Goal: Information Seeking & Learning: Check status

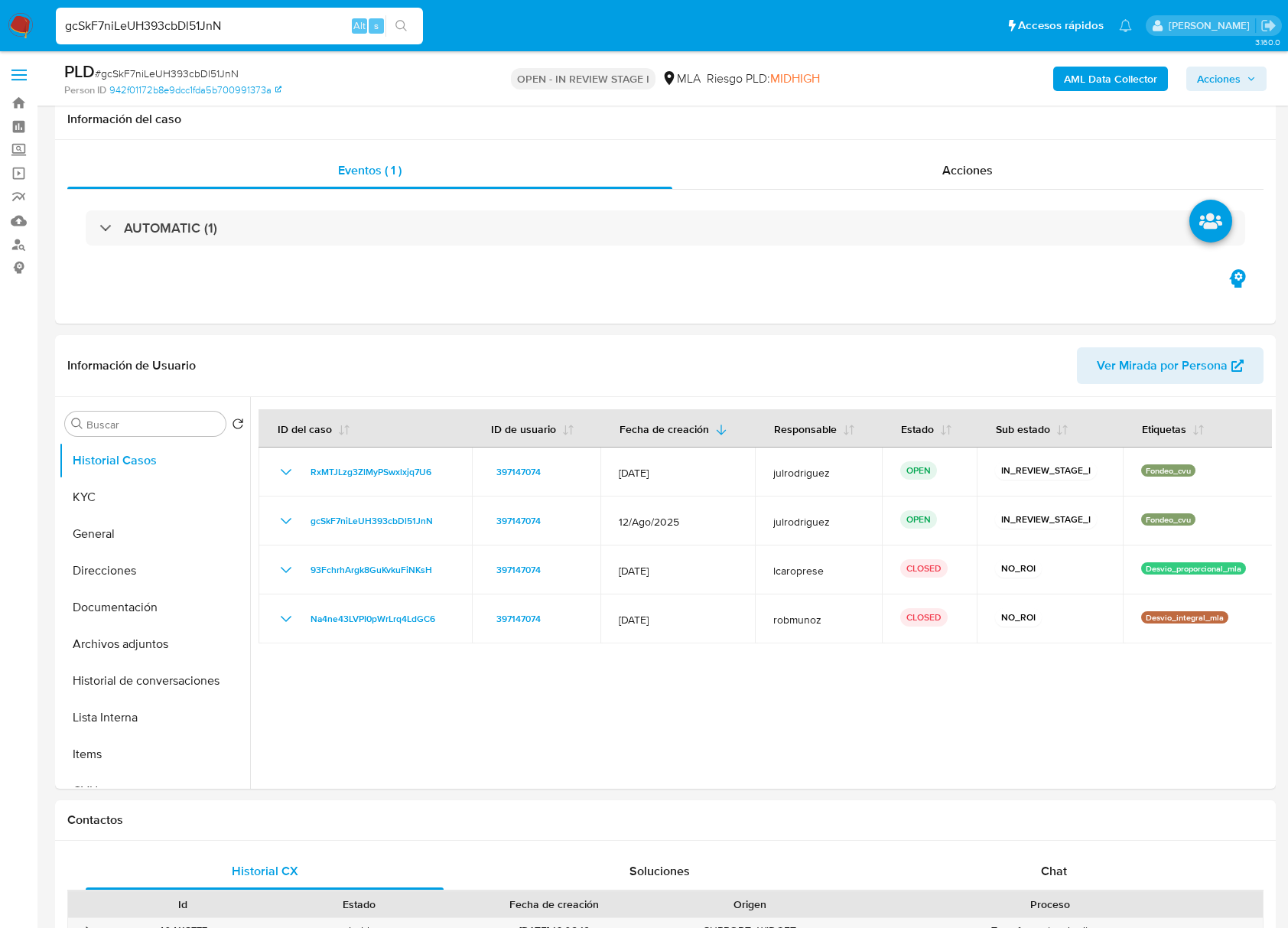
scroll to position [1326, 0]
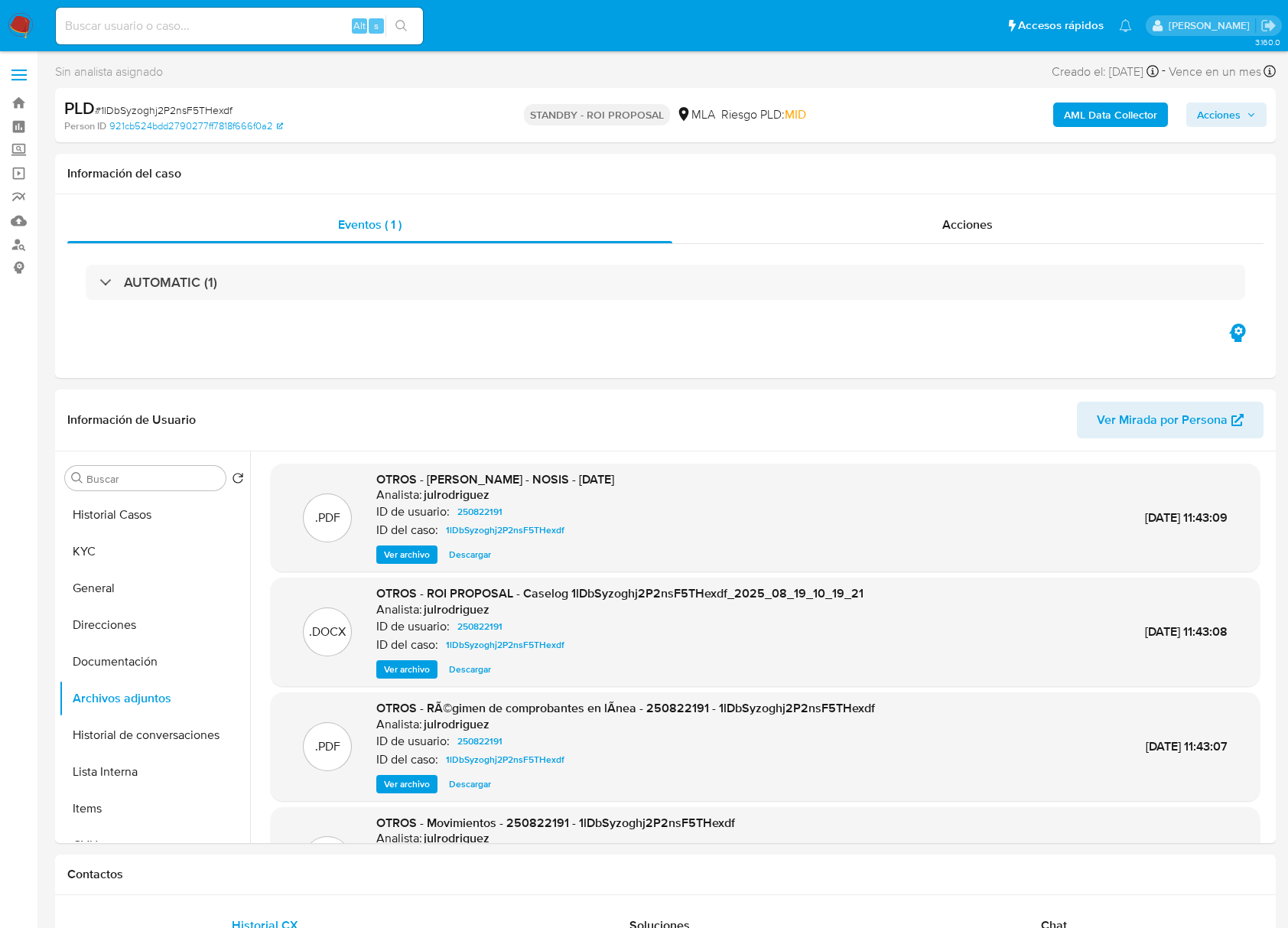
select select "10"
click at [166, 24] on input at bounding box center [240, 26] width 367 height 19
paste input "Way55LykG0yfpmeugw9xwCXp"
type input "Way55LykG0yfpmeugw9xwCXp"
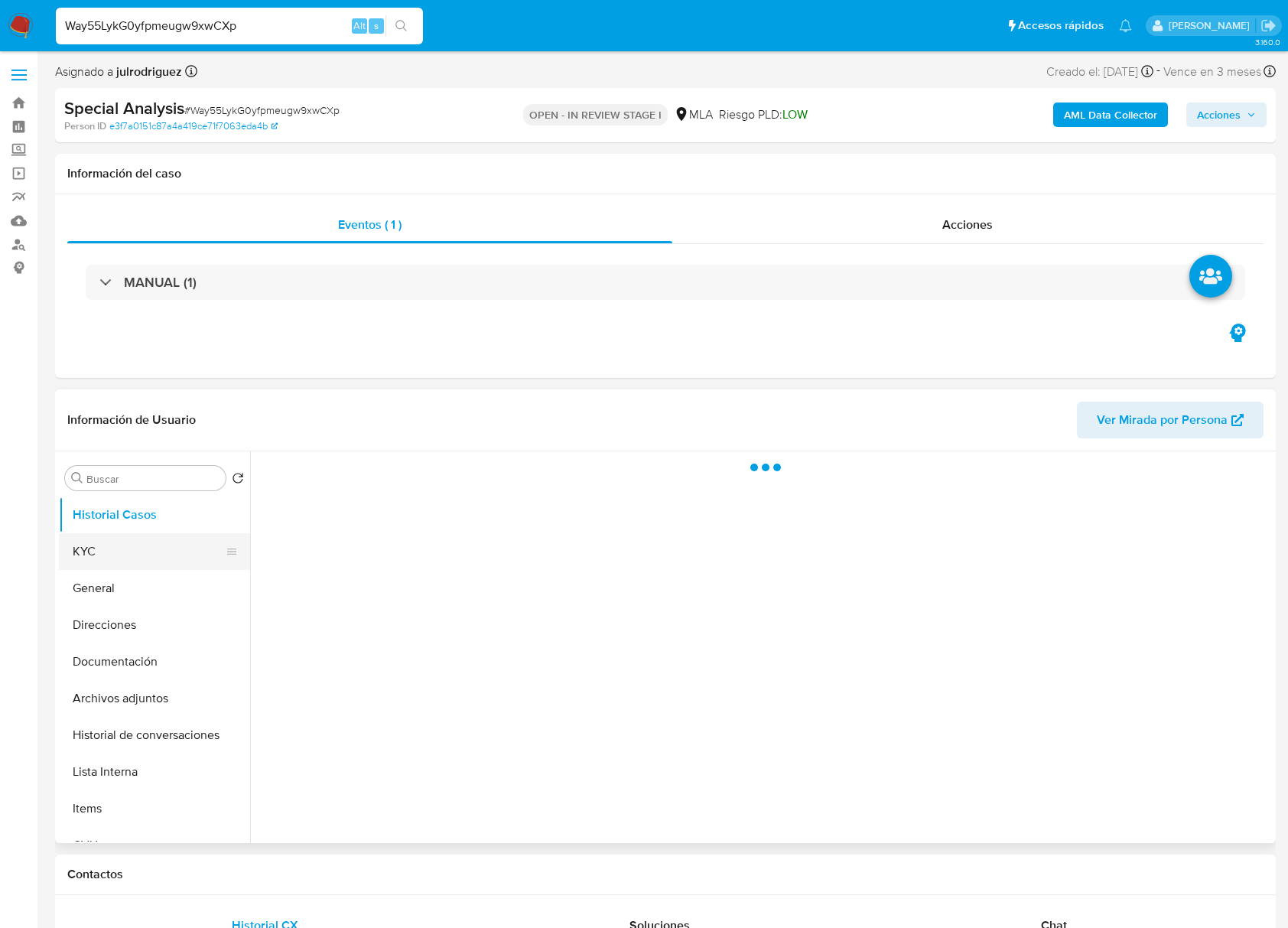
click at [136, 545] on button "KYC" at bounding box center [149, 551] width 179 height 37
select select "10"
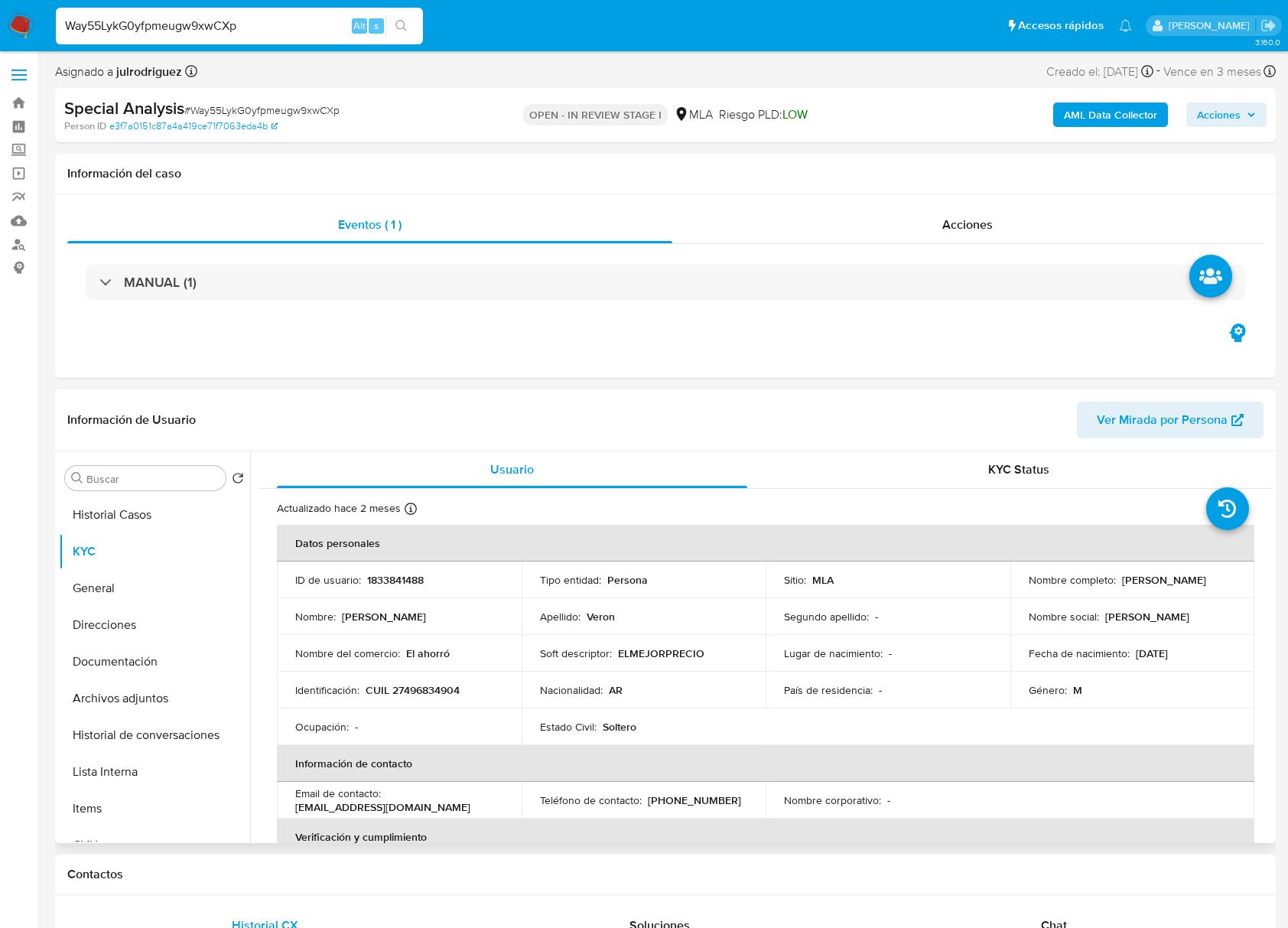
drag, startPoint x: 1115, startPoint y: 582, endPoint x: 1228, endPoint y: 582, distance: 113.0
click at [1228, 582] on div "Nombre completo : David Marcelo Veron" at bounding box center [1133, 580] width 208 height 14
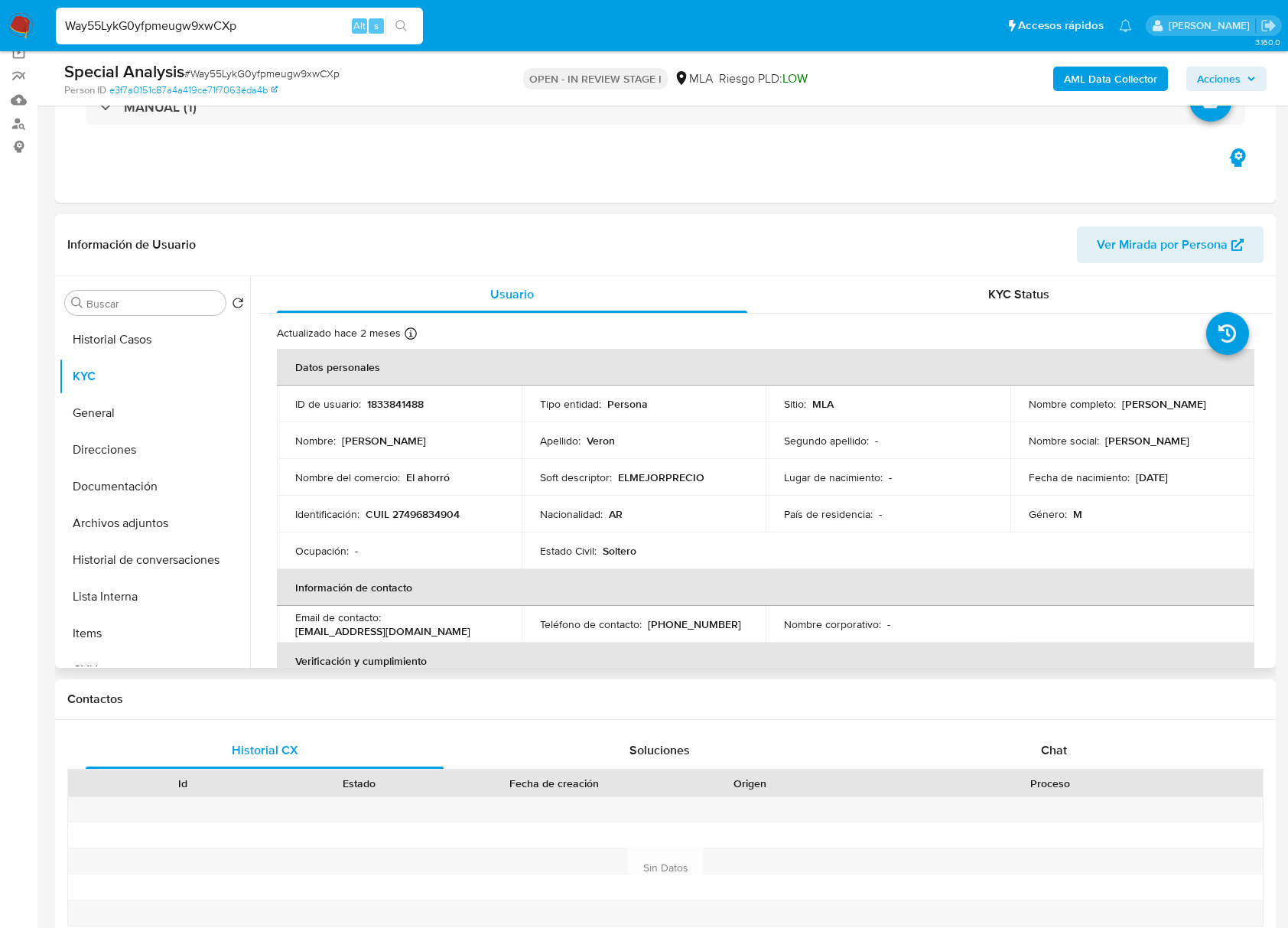
scroll to position [116, 0]
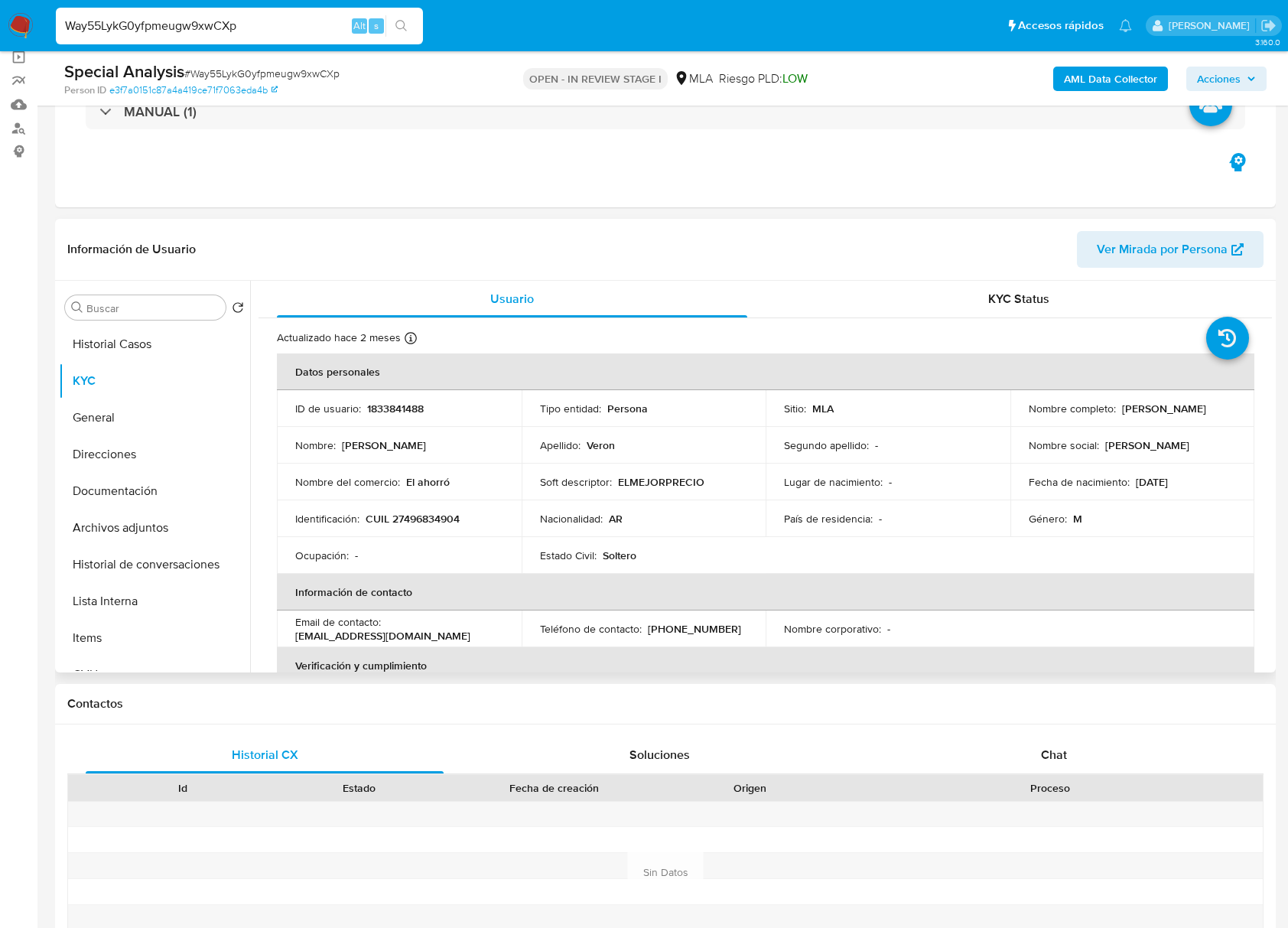
click at [399, 414] on p "1833841488" at bounding box center [395, 409] width 56 height 14
copy p "1833841488"
click at [202, 80] on span "# Way55LykG0yfpmeugw9xwCXp" at bounding box center [262, 74] width 155 height 16
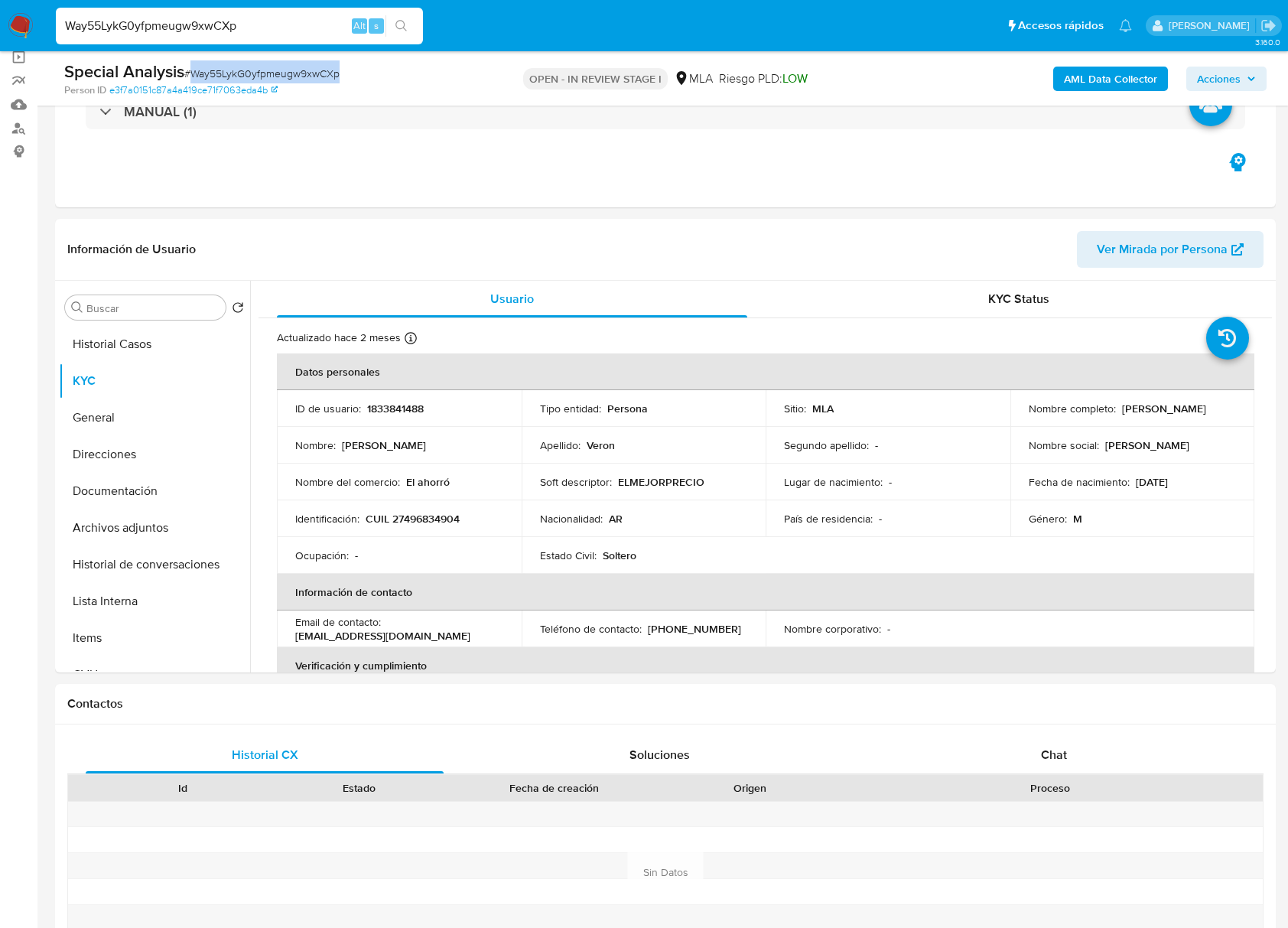
copy span "Way55LykG0yfpmeugw9xwCXp"
click at [435, 513] on p "CUIL 27496834904" at bounding box center [413, 518] width 94 height 14
click at [433, 513] on p "CUIL 27496834904" at bounding box center [413, 518] width 94 height 14
copy p "27496834904"
click at [408, 414] on p "1833841488" at bounding box center [395, 409] width 56 height 14
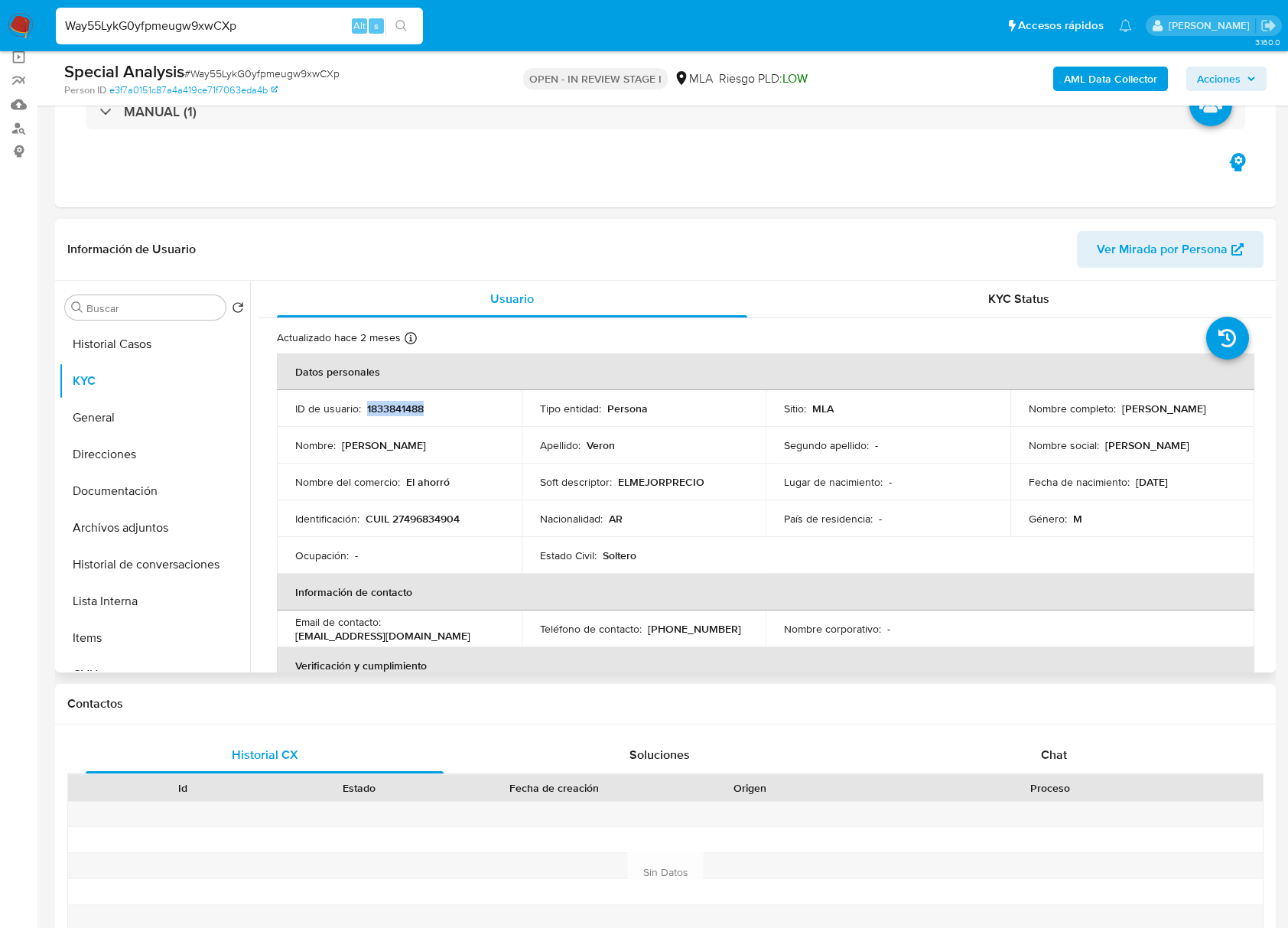
click at [408, 414] on p "1833841488" at bounding box center [395, 409] width 56 height 14
copy p "1833841488"
click at [390, 414] on p "1833841488" at bounding box center [395, 409] width 56 height 14
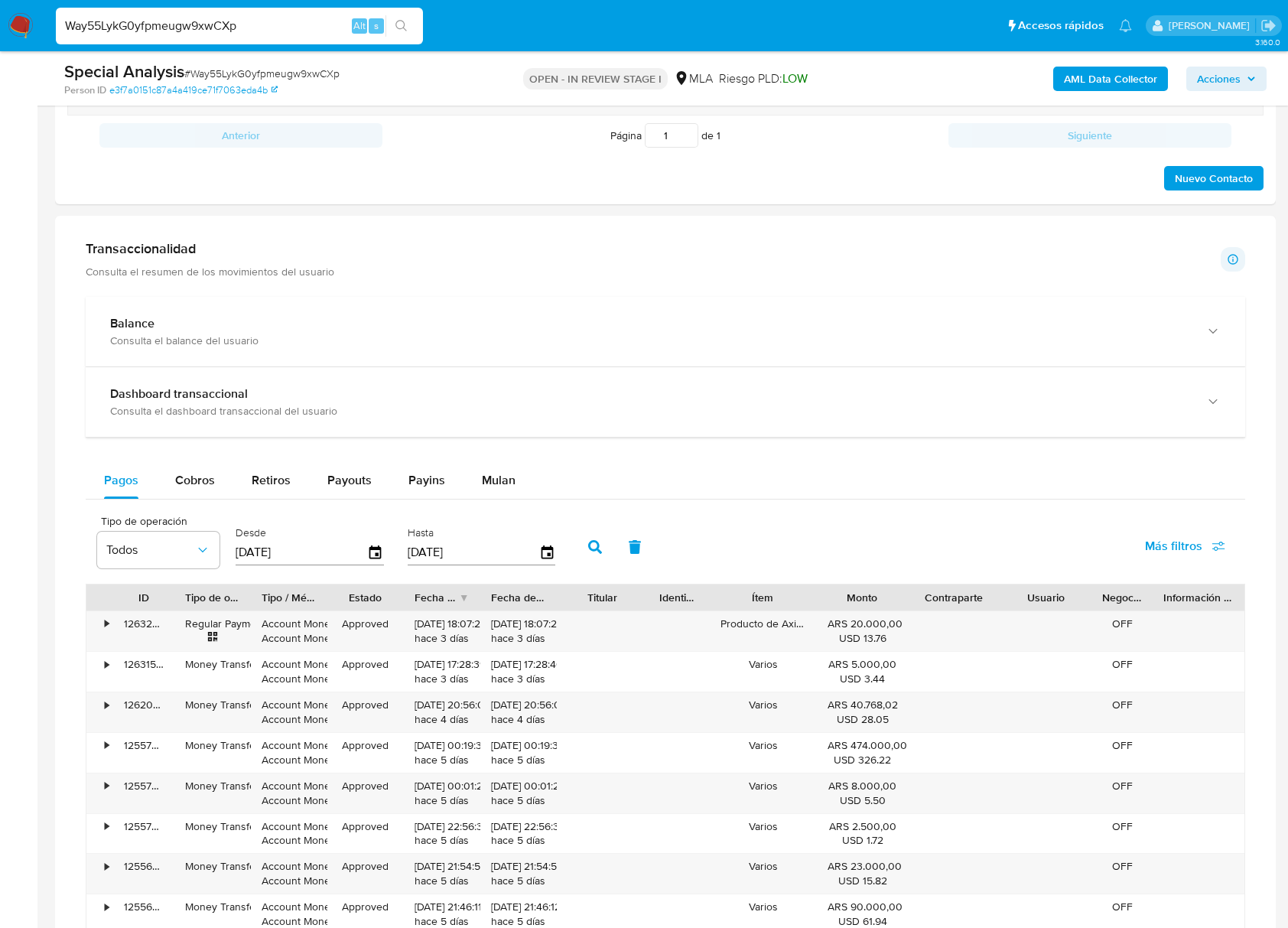
click at [515, 484] on button "Mulan" at bounding box center [499, 481] width 71 height 37
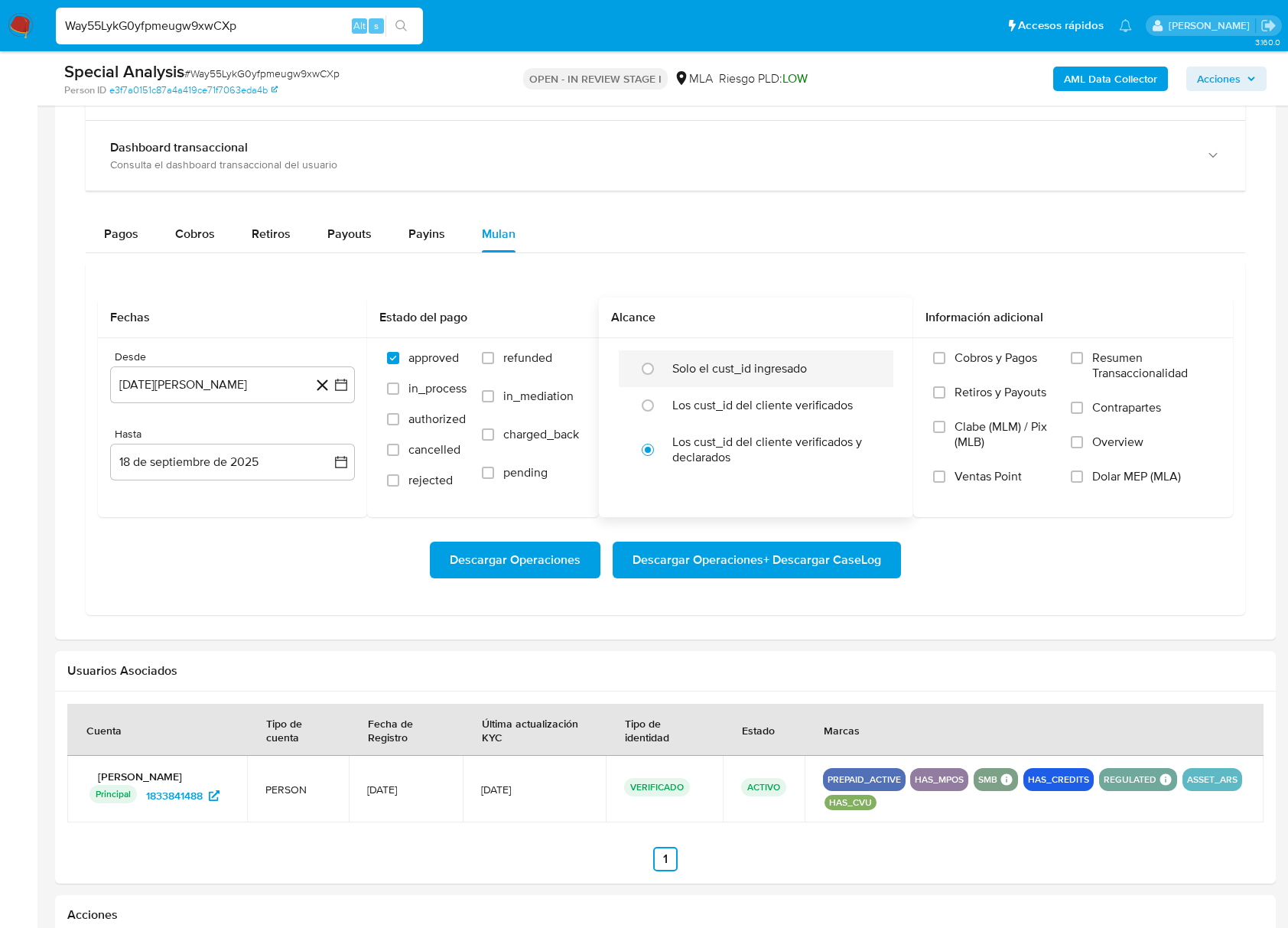
scroll to position [1238, 0]
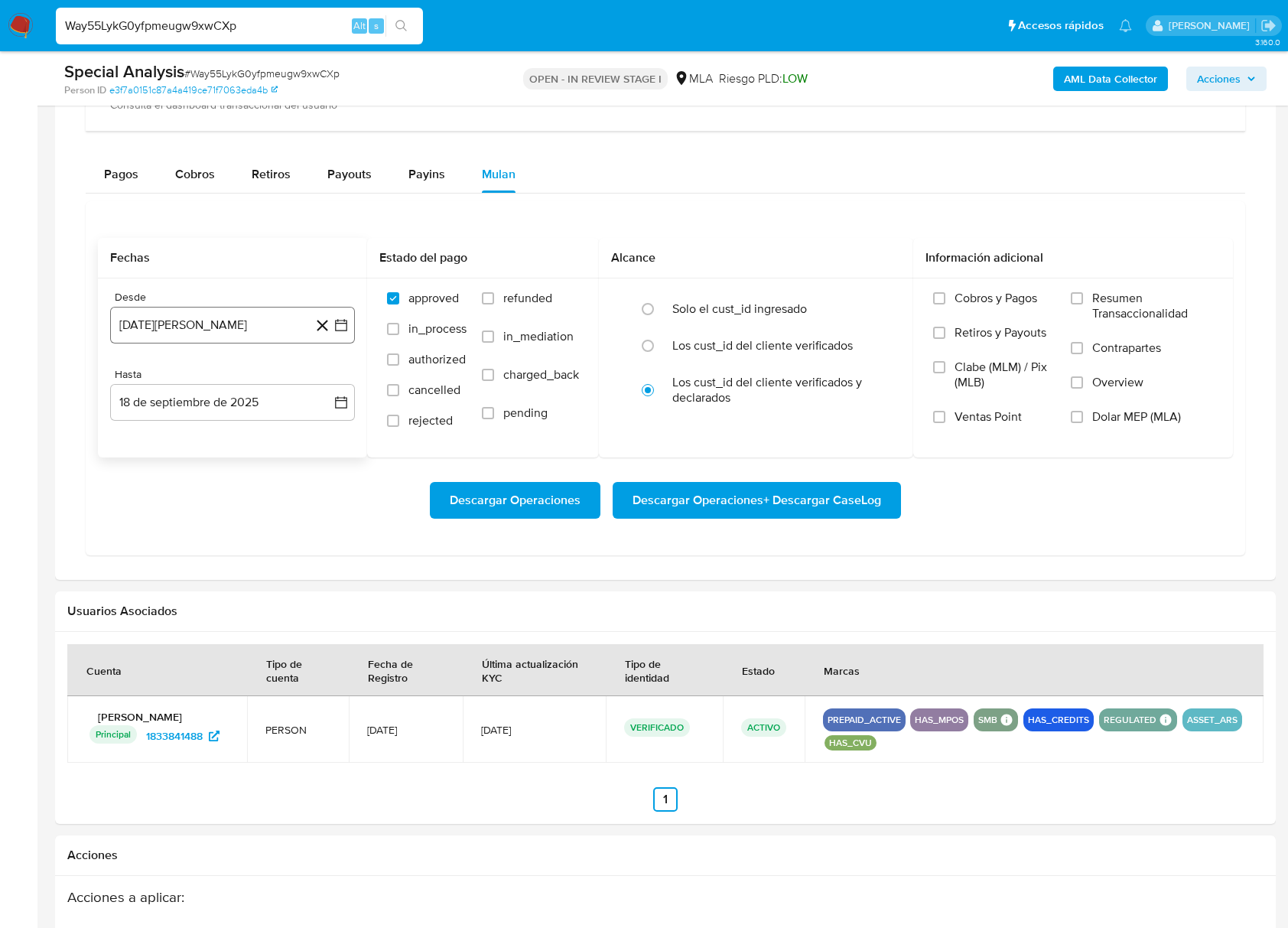
click at [283, 332] on button "18 de agosto de 2024" at bounding box center [233, 325] width 245 height 37
click at [234, 380] on span "agosto 2024" at bounding box center [225, 381] width 70 height 16
click at [322, 388] on icon "Año siguiente" at bounding box center [324, 381] width 18 height 18
click at [182, 483] on button "abr" at bounding box center [165, 480] width 43 height 24
click at [176, 441] on button "1" at bounding box center [171, 437] width 24 height 24
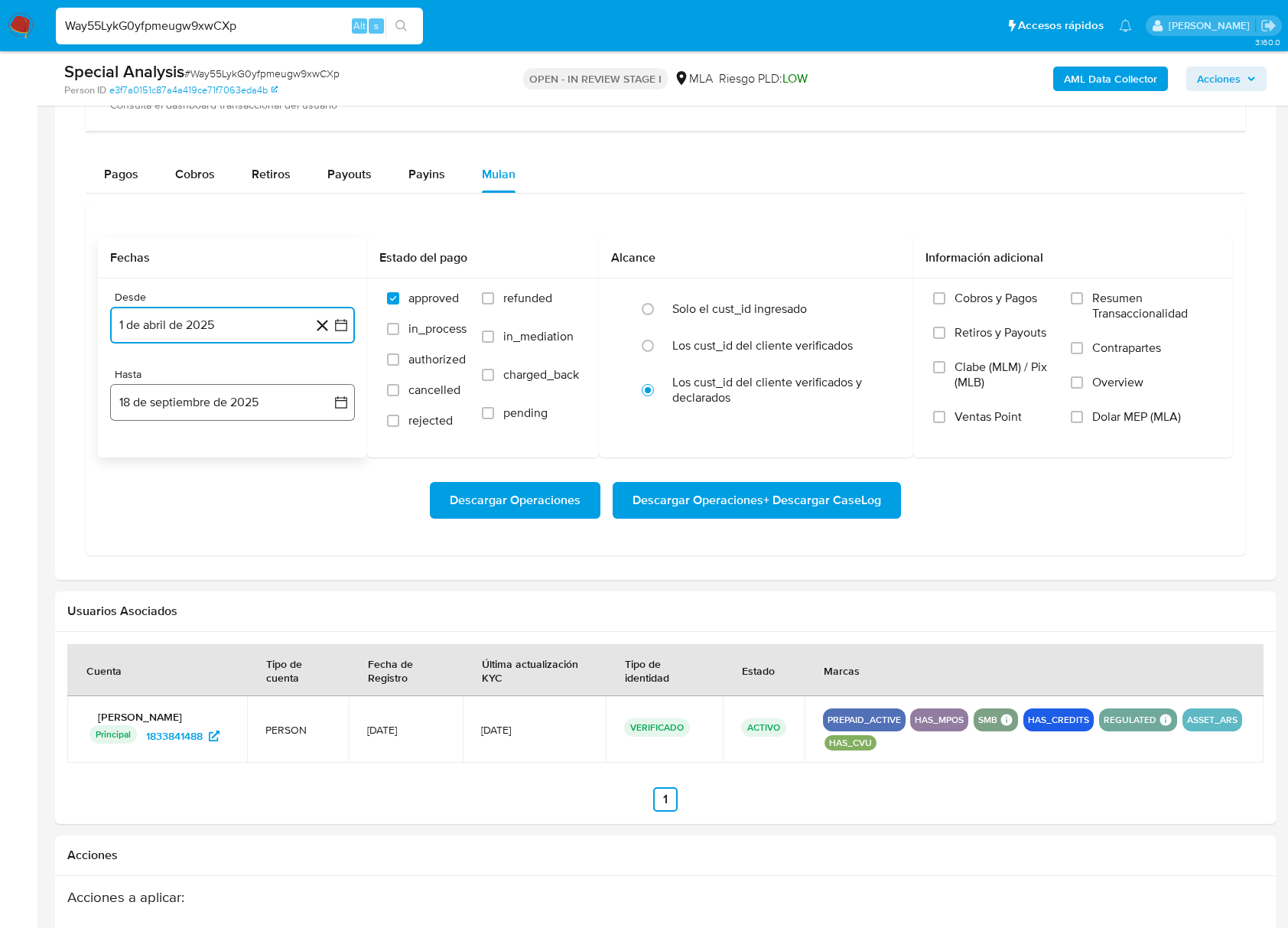
click at [197, 396] on button "18 de septiembre de 2025" at bounding box center [233, 403] width 245 height 37
click at [201, 457] on span "septiembre 2025" at bounding box center [225, 458] width 93 height 16
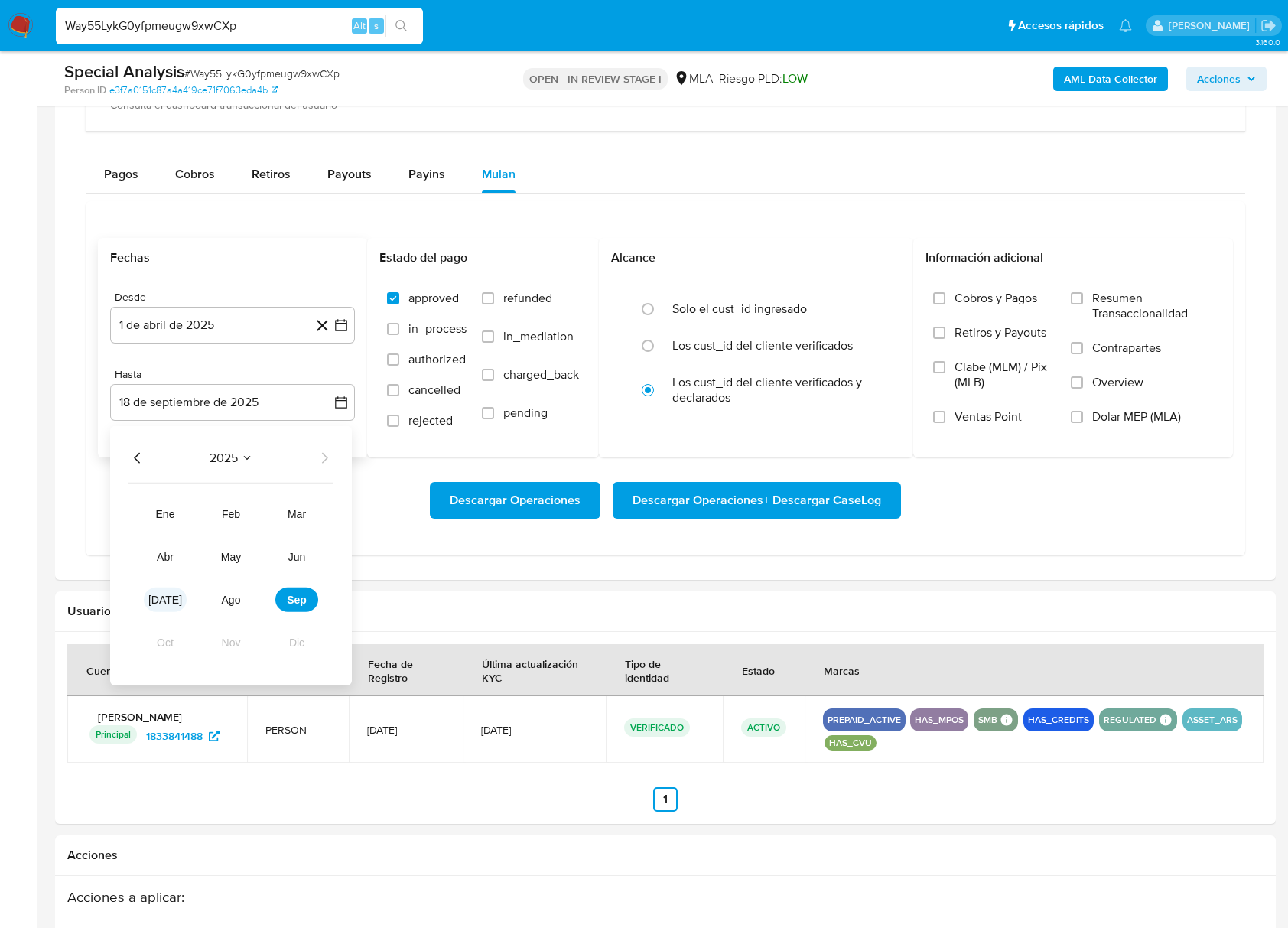
click at [164, 606] on span "jul" at bounding box center [165, 600] width 34 height 13
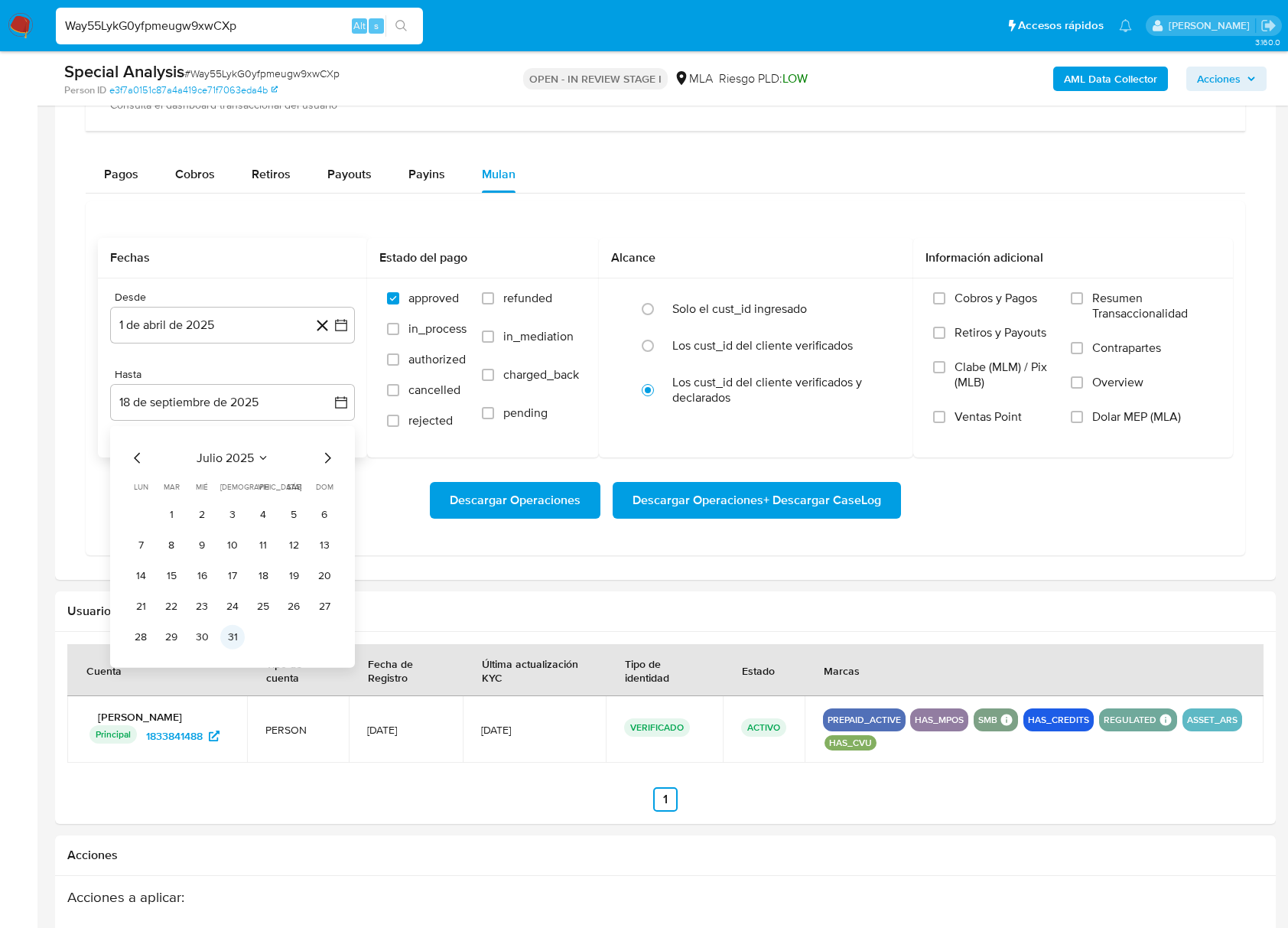
click at [241, 641] on button "31" at bounding box center [232, 637] width 24 height 24
click at [459, 598] on div "Usuarios Asociados" at bounding box center [666, 612] width 1221 height 41
click at [1121, 420] on span "Dolar MEP (MLA)" at bounding box center [1137, 417] width 88 height 16
click at [1083, 420] on input "Dolar MEP (MLA)" at bounding box center [1077, 416] width 13 height 13
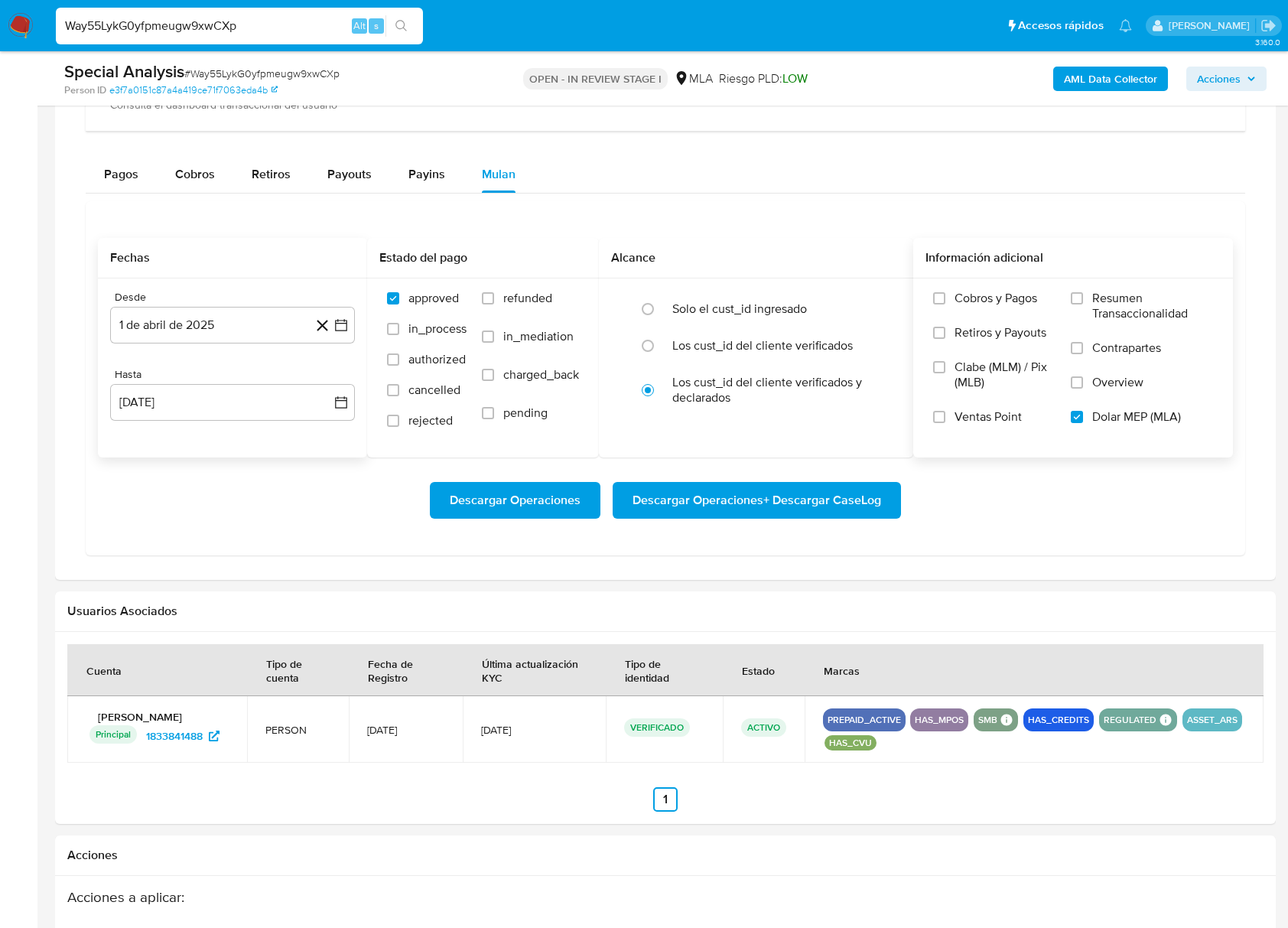
click at [756, 502] on span "Descargar Operaciones + Descargar CaseLog" at bounding box center [757, 500] width 248 height 34
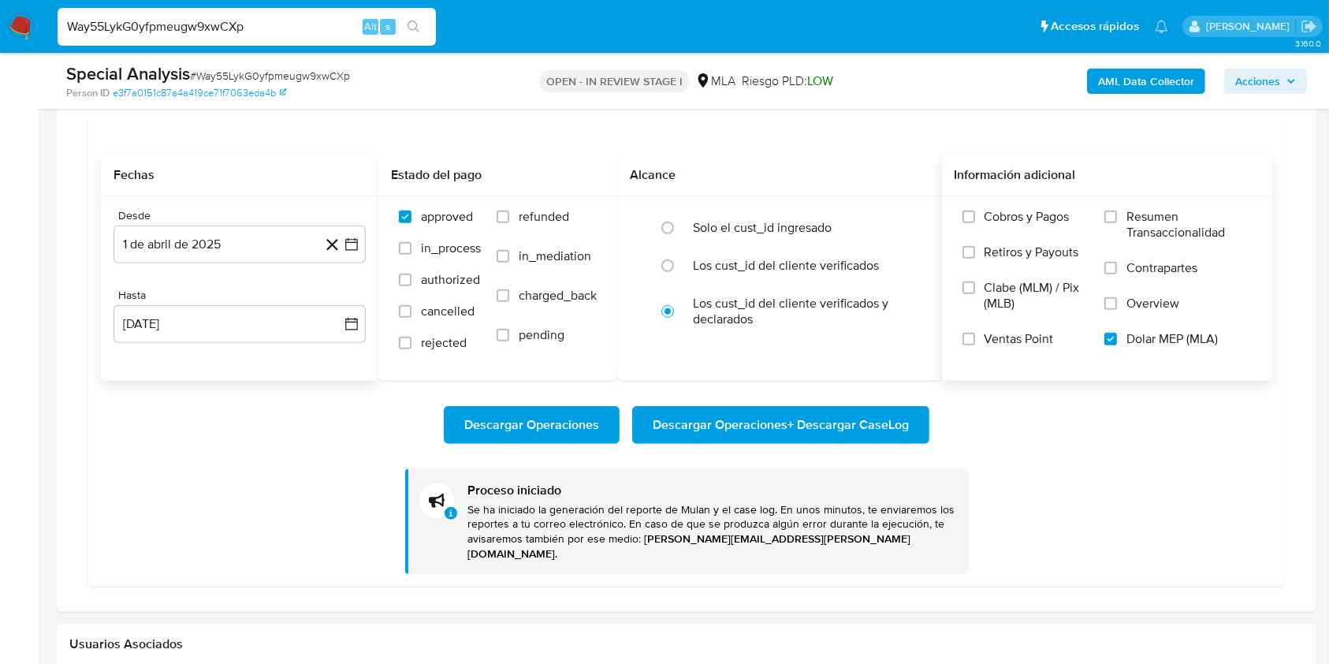
scroll to position [420, 0]
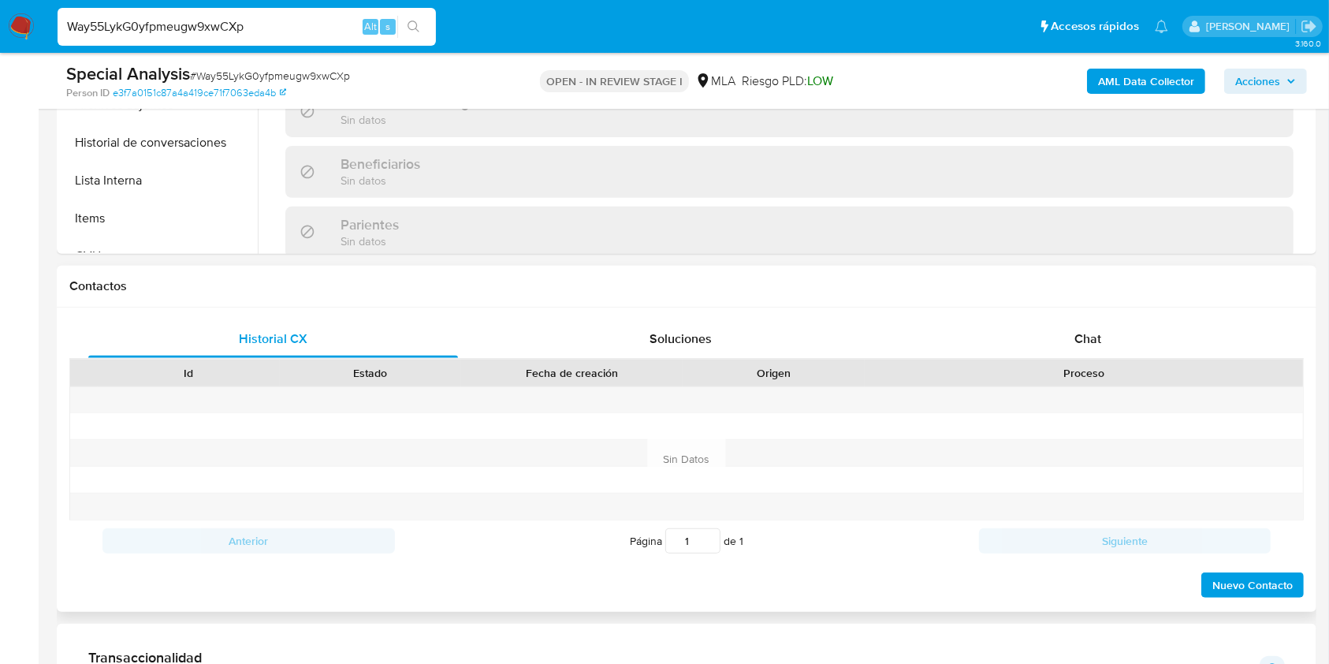
click at [1096, 363] on div "Proceso" at bounding box center [1084, 372] width 438 height 27
click at [1092, 353] on div "Chat" at bounding box center [1088, 339] width 370 height 38
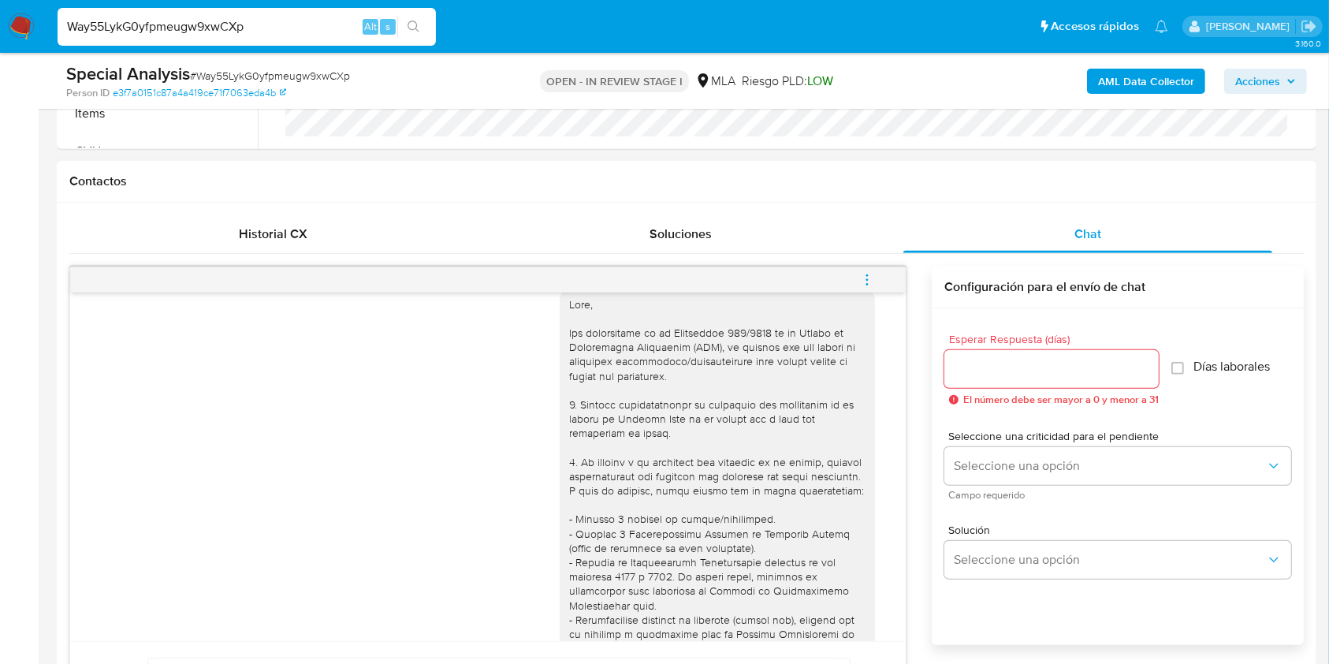
scroll to position [0, 0]
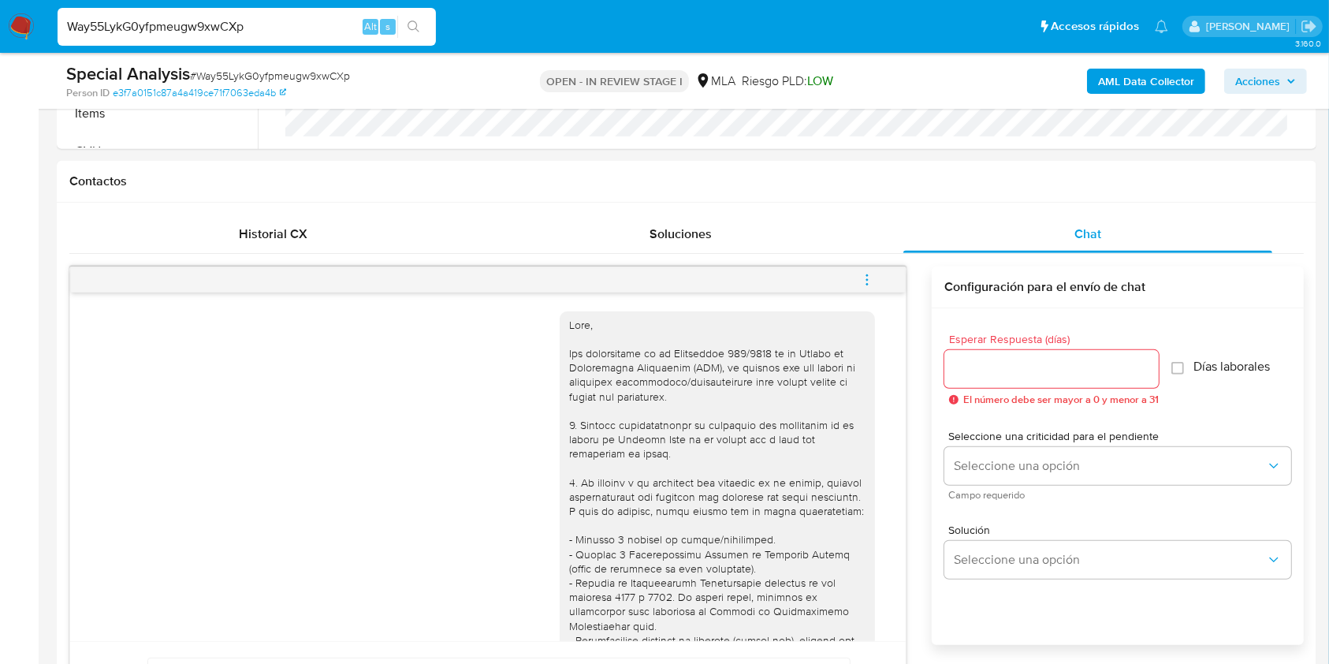
drag, startPoint x: 38, startPoint y: -7, endPoint x: 407, endPoint y: 26, distance: 370.4
paste input "6Iv7WBSYRK9IGALESQSGLIPf"
type input "6Iv7WBSYRK9IGALESQSGLIPf"
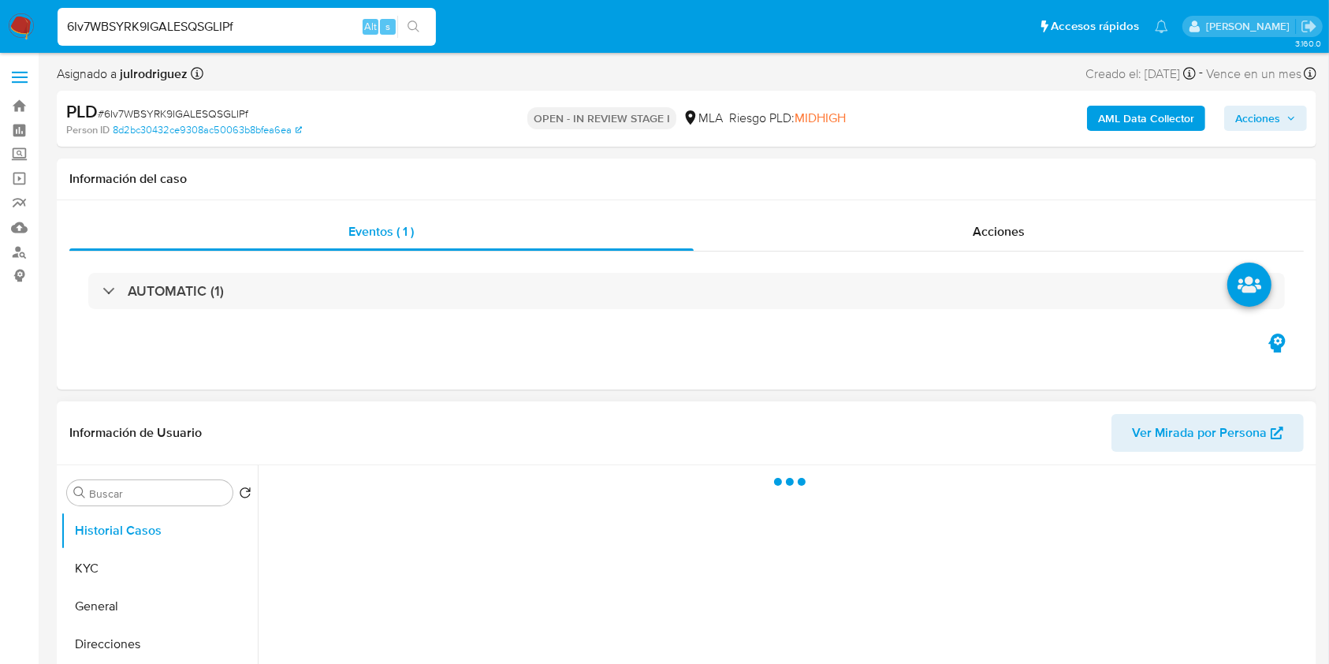
select select "10"
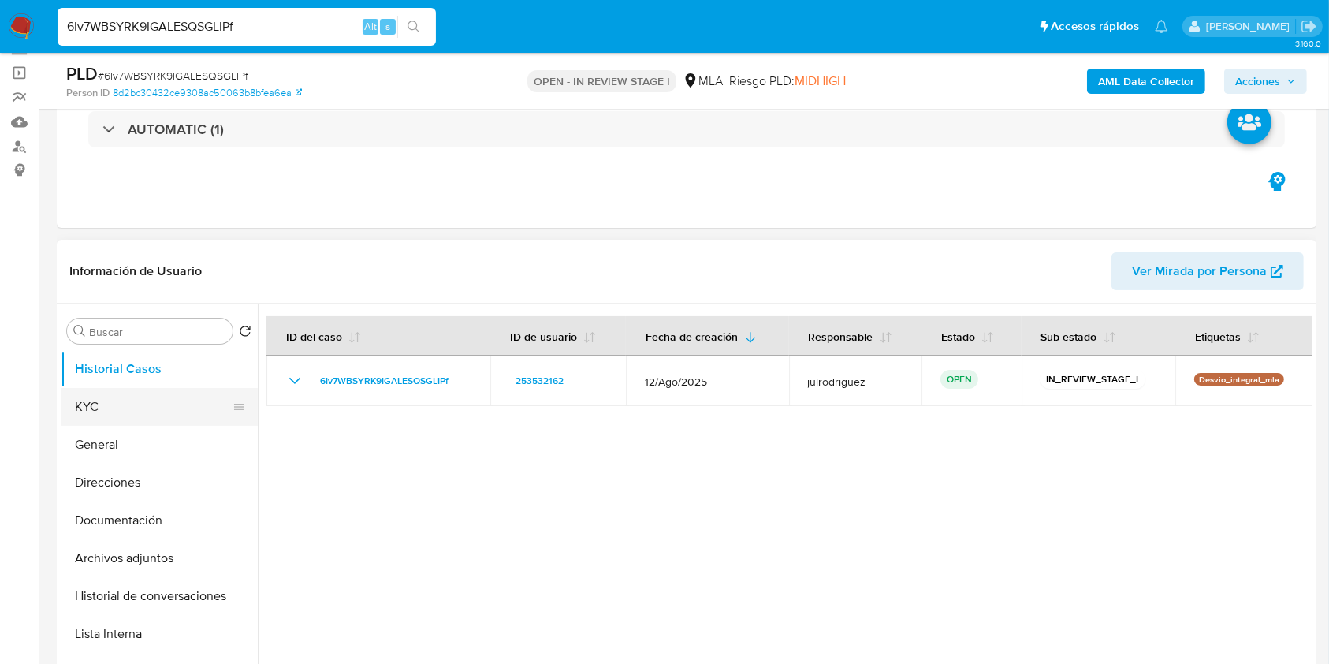
scroll to position [210, 0]
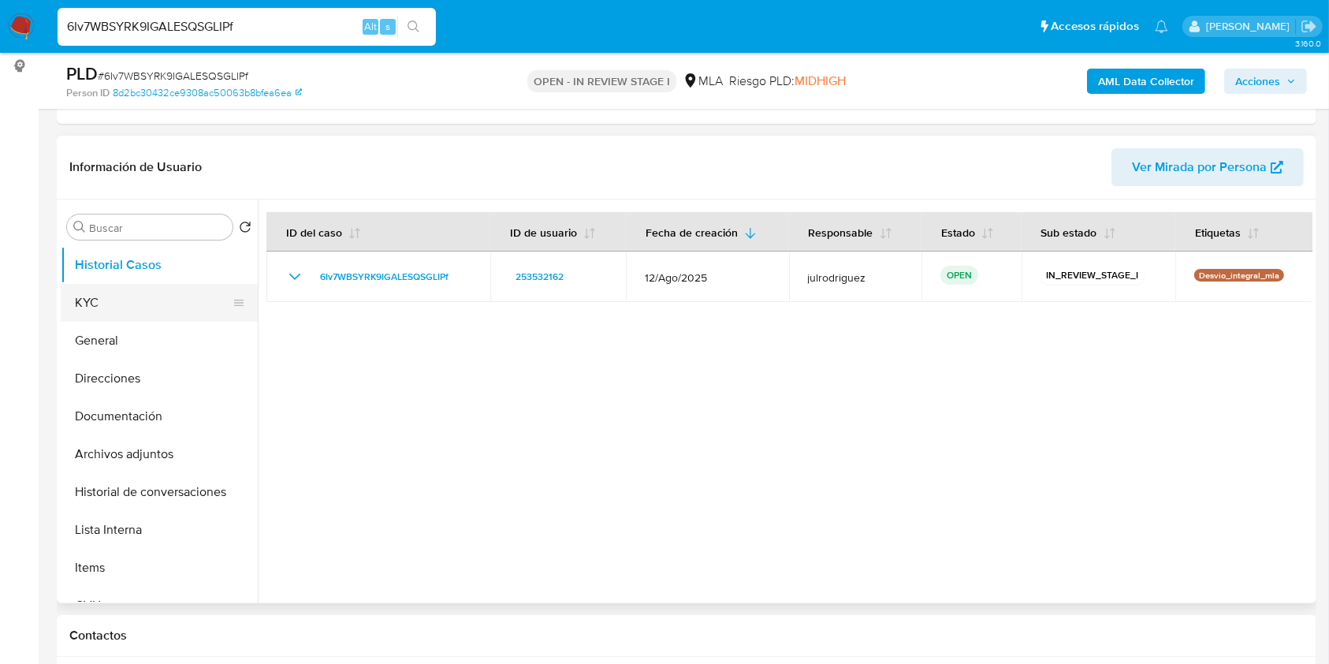
click at [124, 300] on button "KYC" at bounding box center [153, 303] width 184 height 38
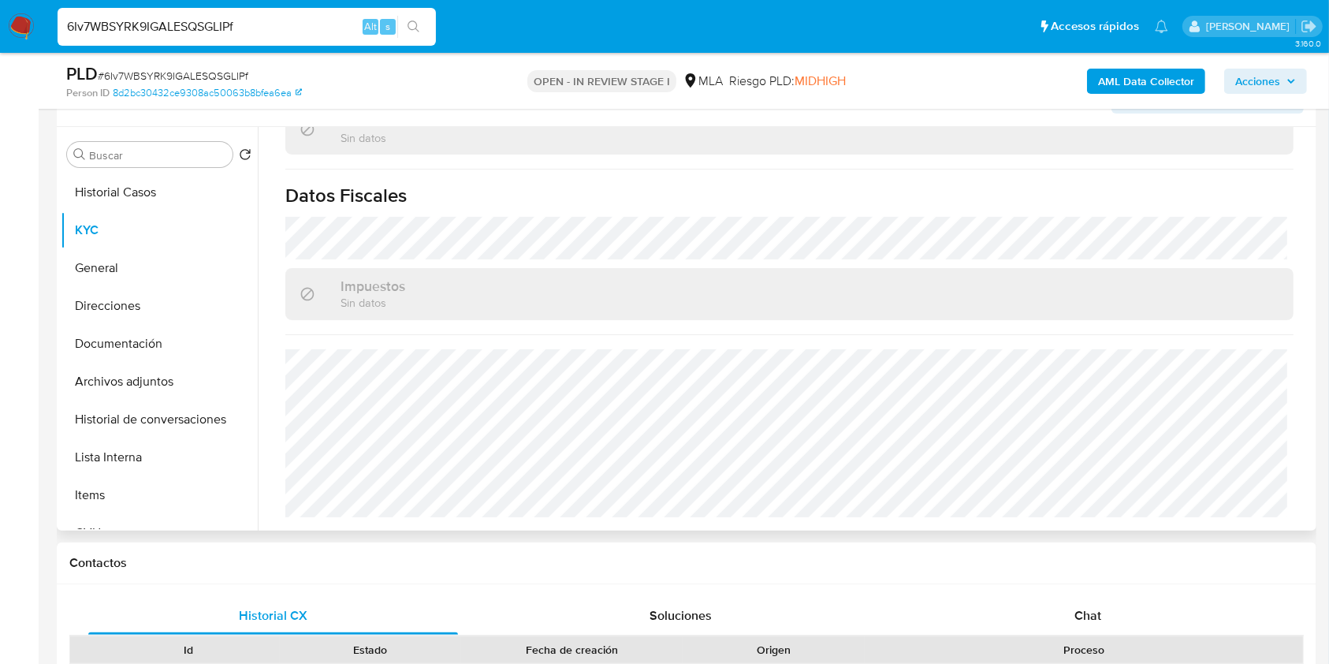
scroll to position [0, 0]
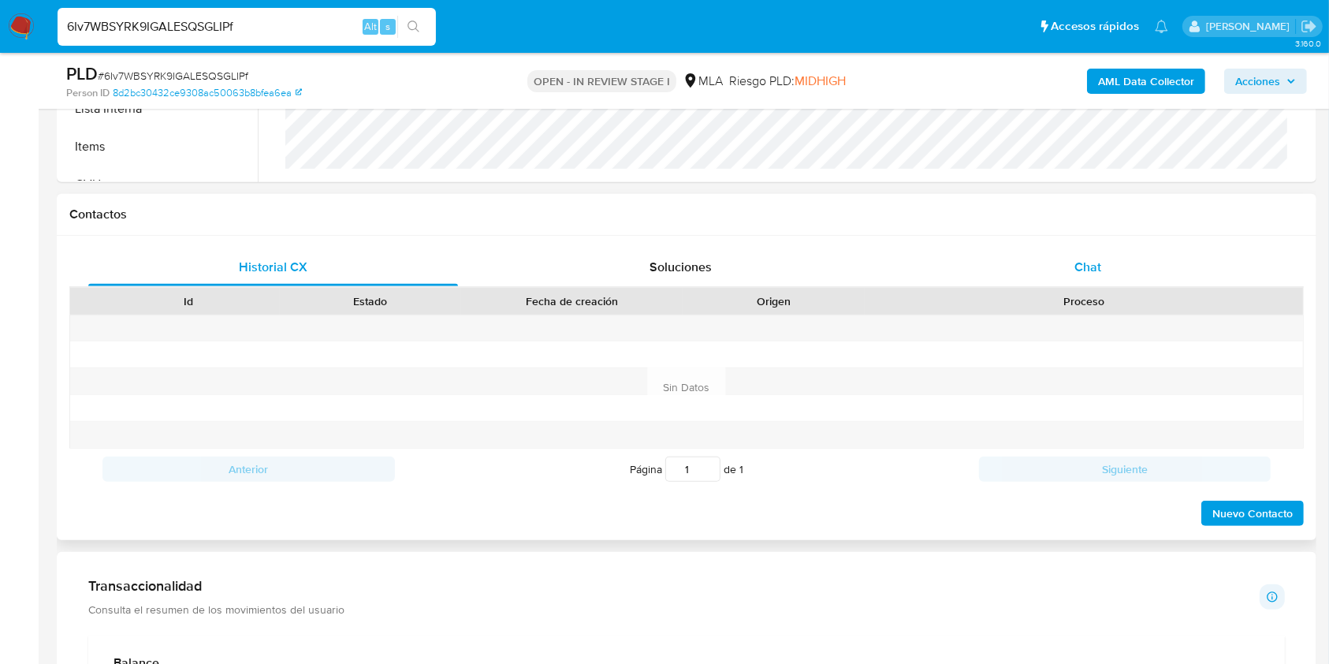
click at [1075, 284] on div "Chat" at bounding box center [1088, 267] width 370 height 38
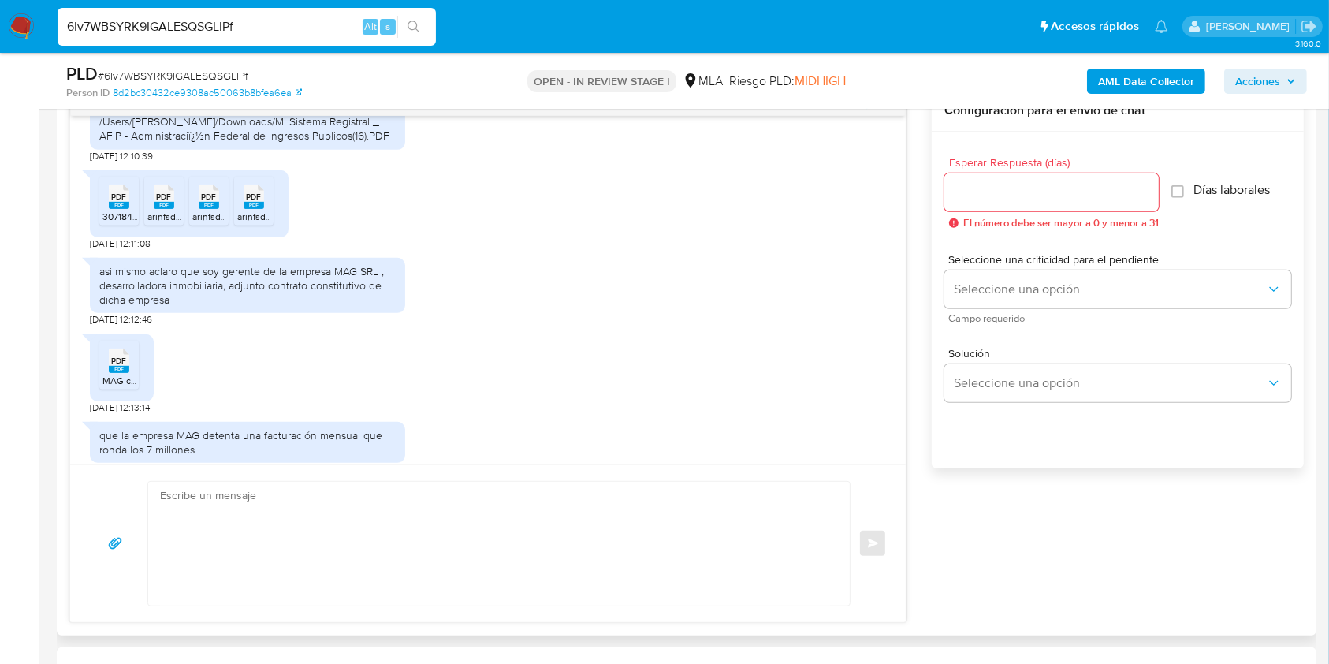
scroll to position [1524, 0]
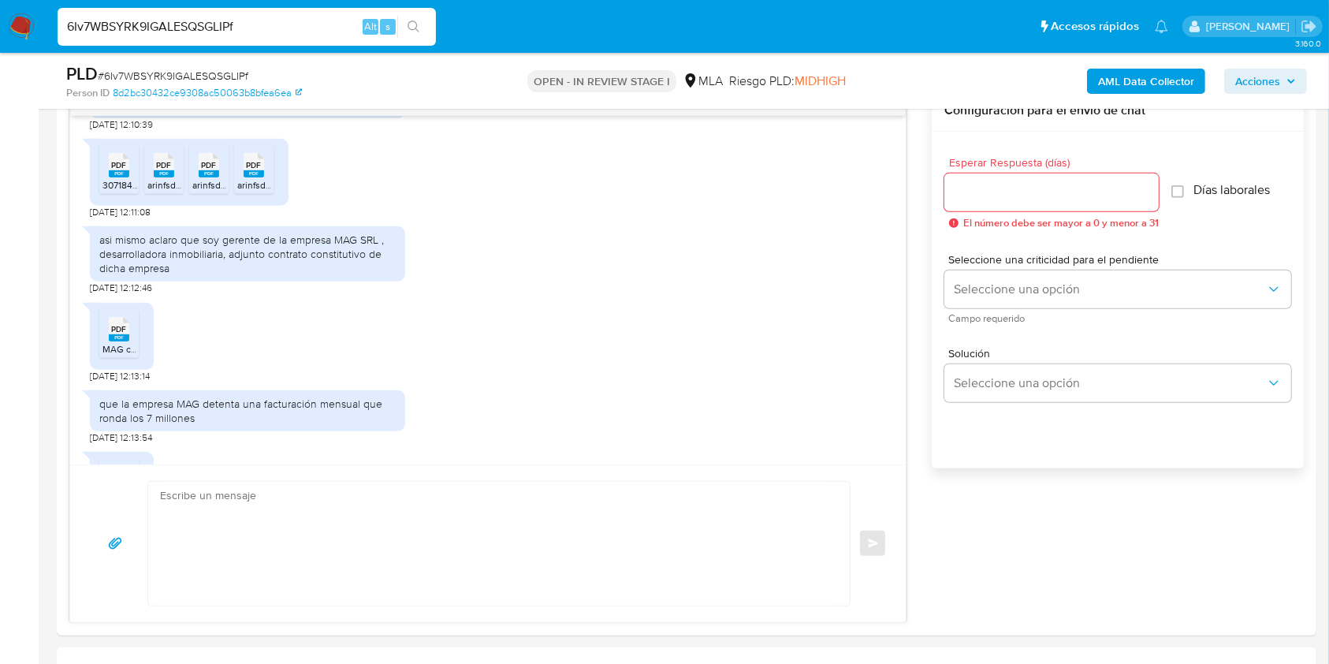
click at [207, 28] on input "6Iv7WBSYRK9IGALESQSGLIPf" at bounding box center [247, 27] width 378 height 20
paste input "HrVdGvOr5ndmWkLgp307HEol"
type input "HrVdGvOr5ndmWkLgp307HEol"
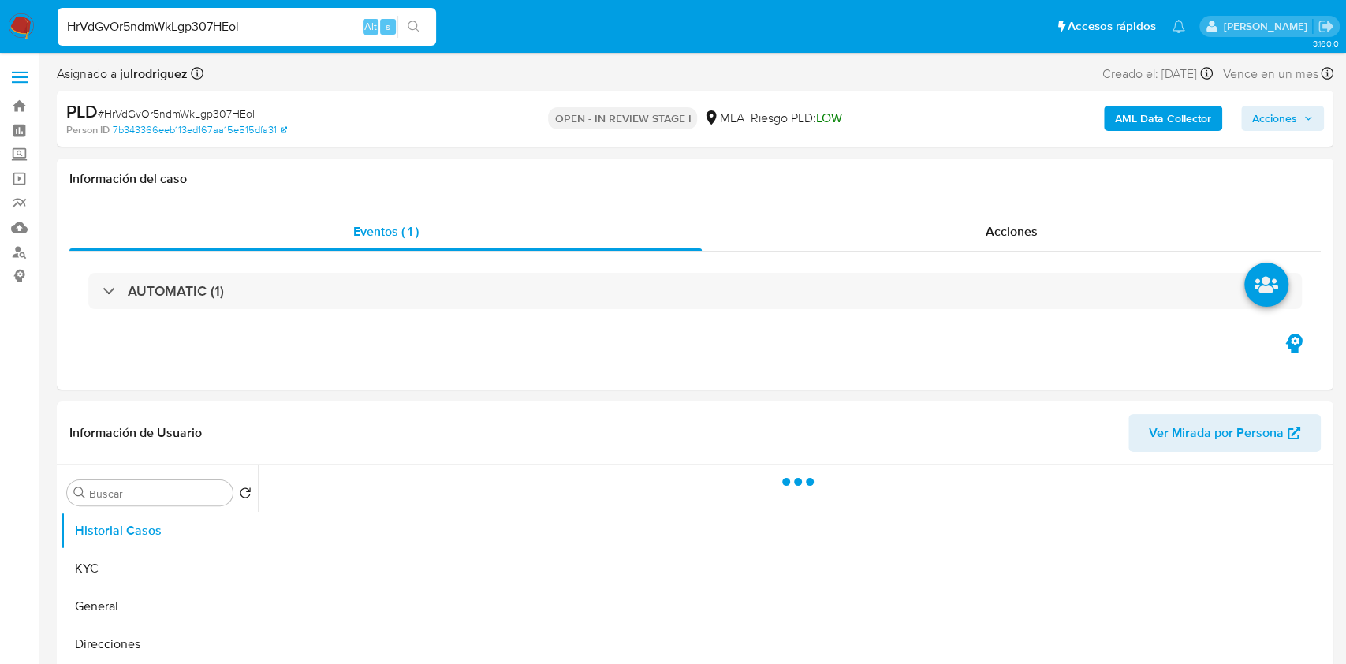
select select "10"
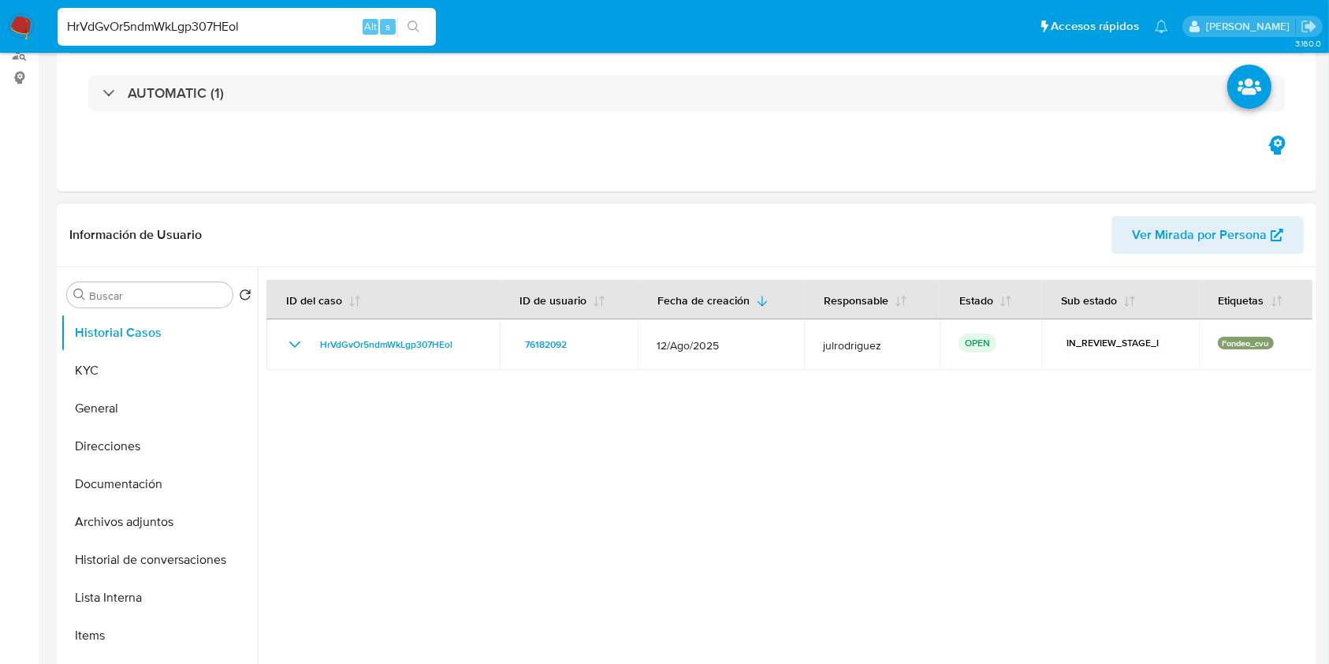
scroll to position [315, 0]
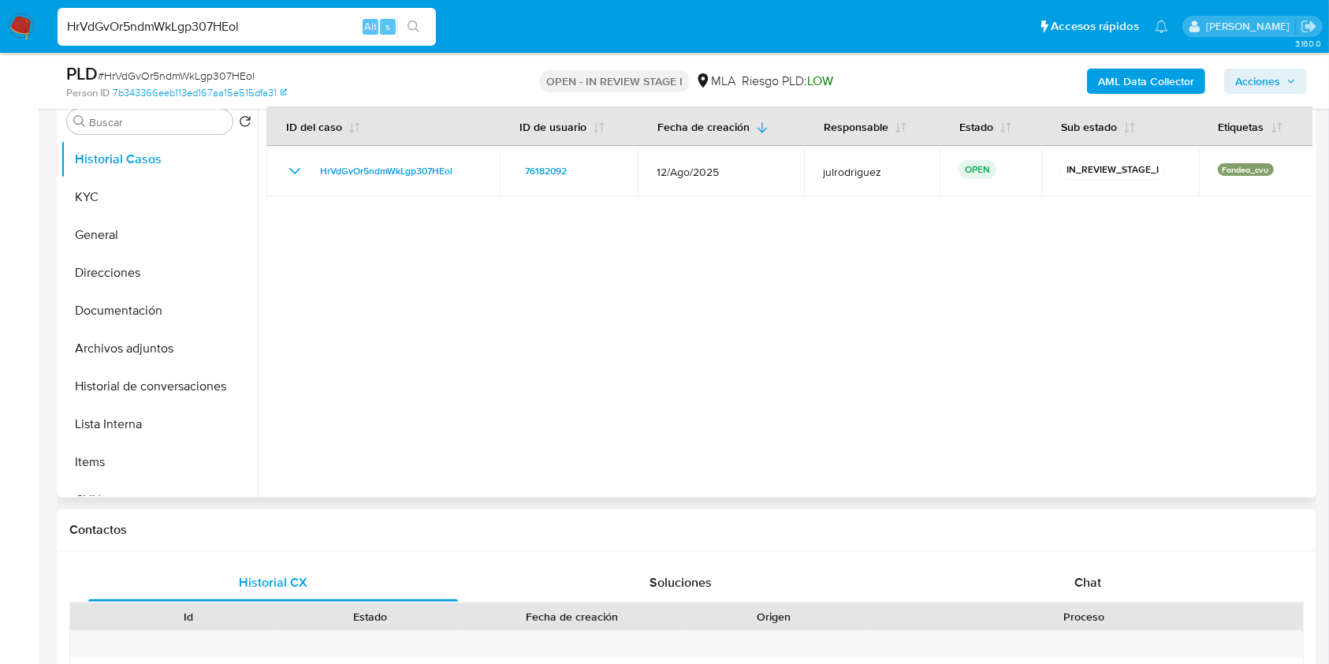
click at [1104, 585] on div "Chat" at bounding box center [1088, 583] width 370 height 38
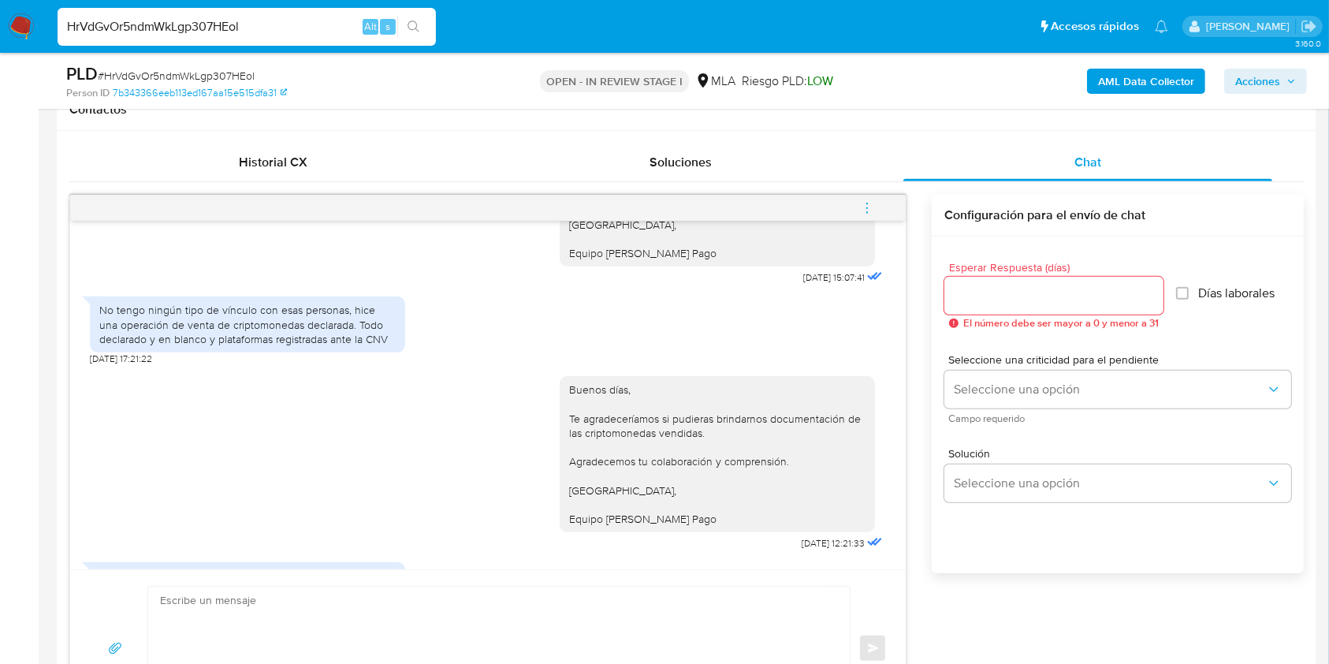
scroll to position [1156, 0]
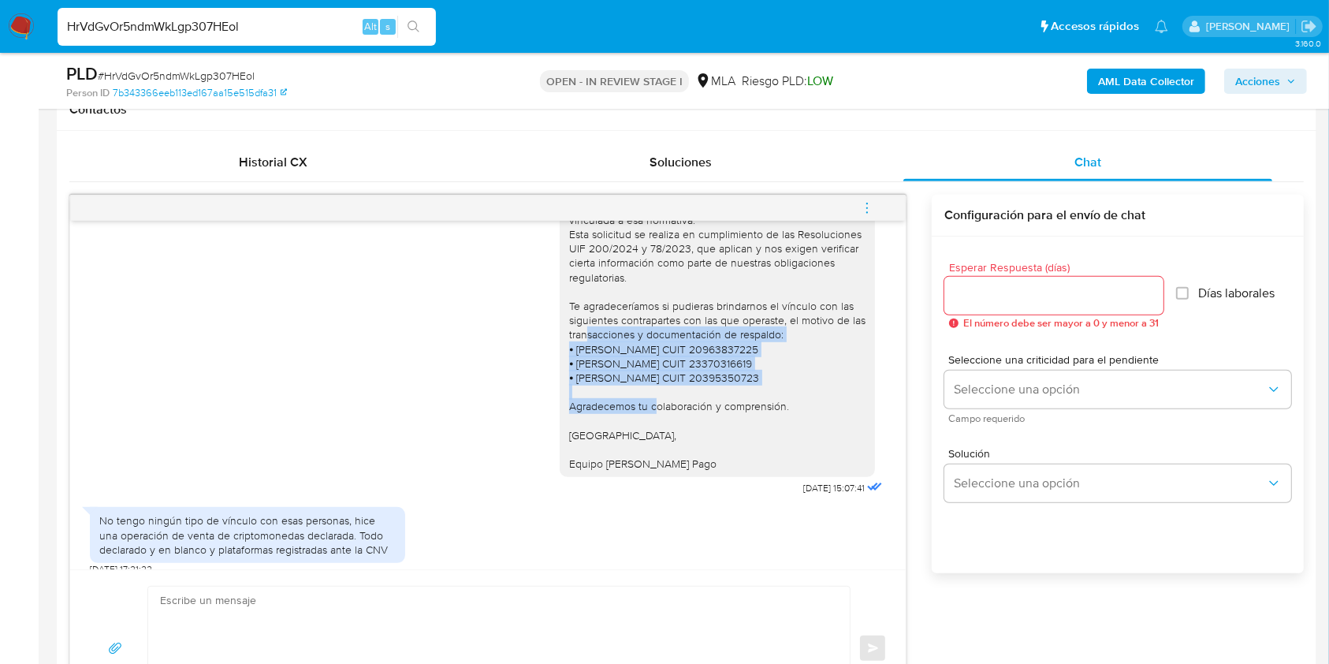
drag, startPoint x: 574, startPoint y: 368, endPoint x: 739, endPoint y: 403, distance: 168.4
click at [739, 403] on div "Buenas tardes, Queremos aclararte que la Resolución General ARCA 5696/2025 indi…" at bounding box center [717, 299] width 296 height 344
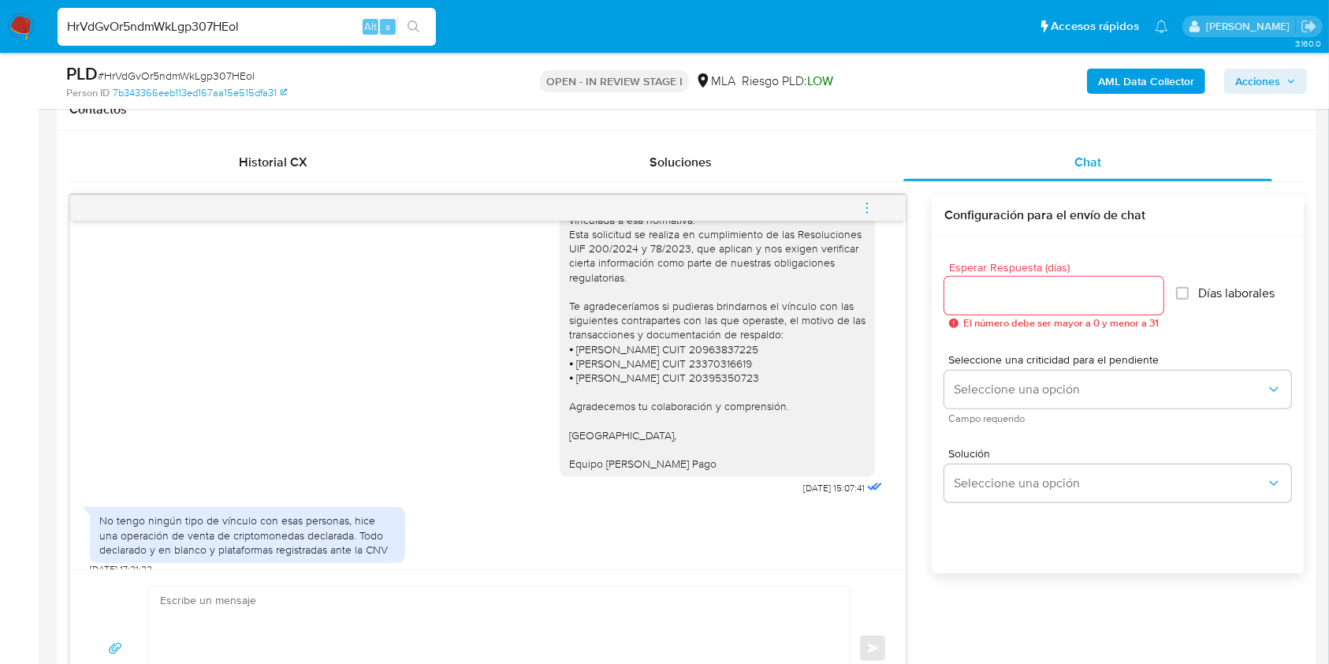
click at [311, 353] on div "Buenas tardes, Queremos aclararte que la Resolución General ARCA 5696/2025 indi…" at bounding box center [488, 305] width 796 height 390
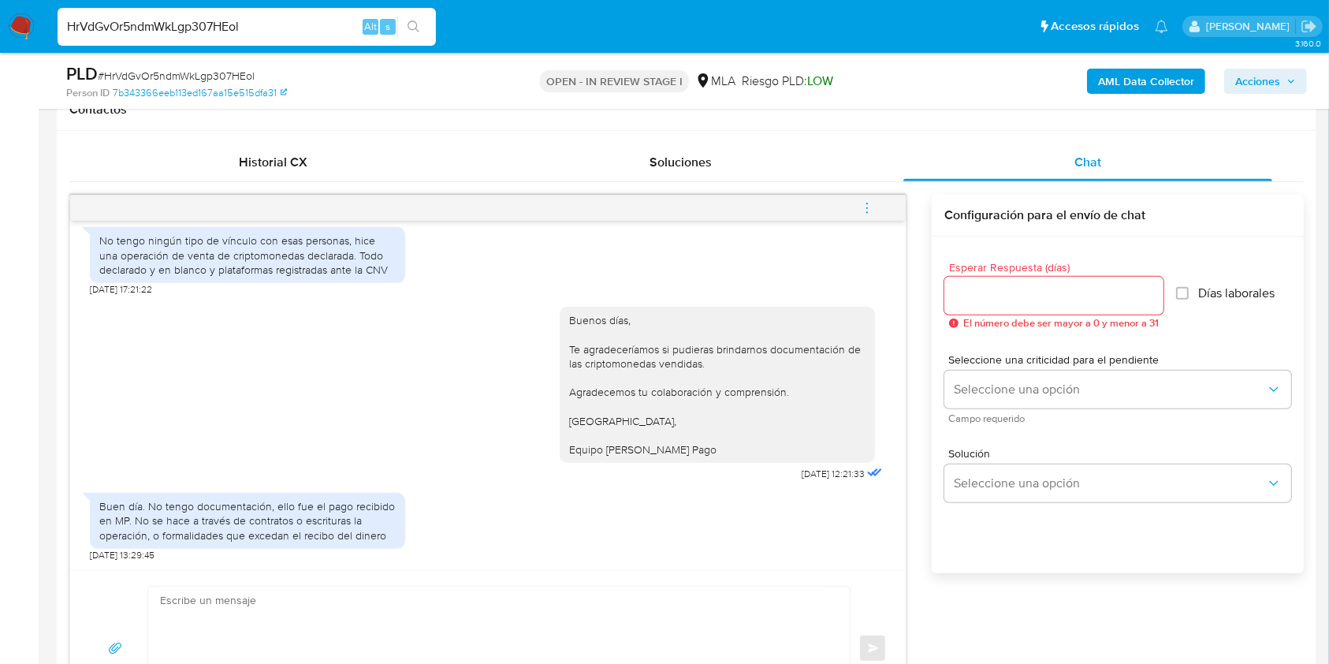
scroll to position [840, 0]
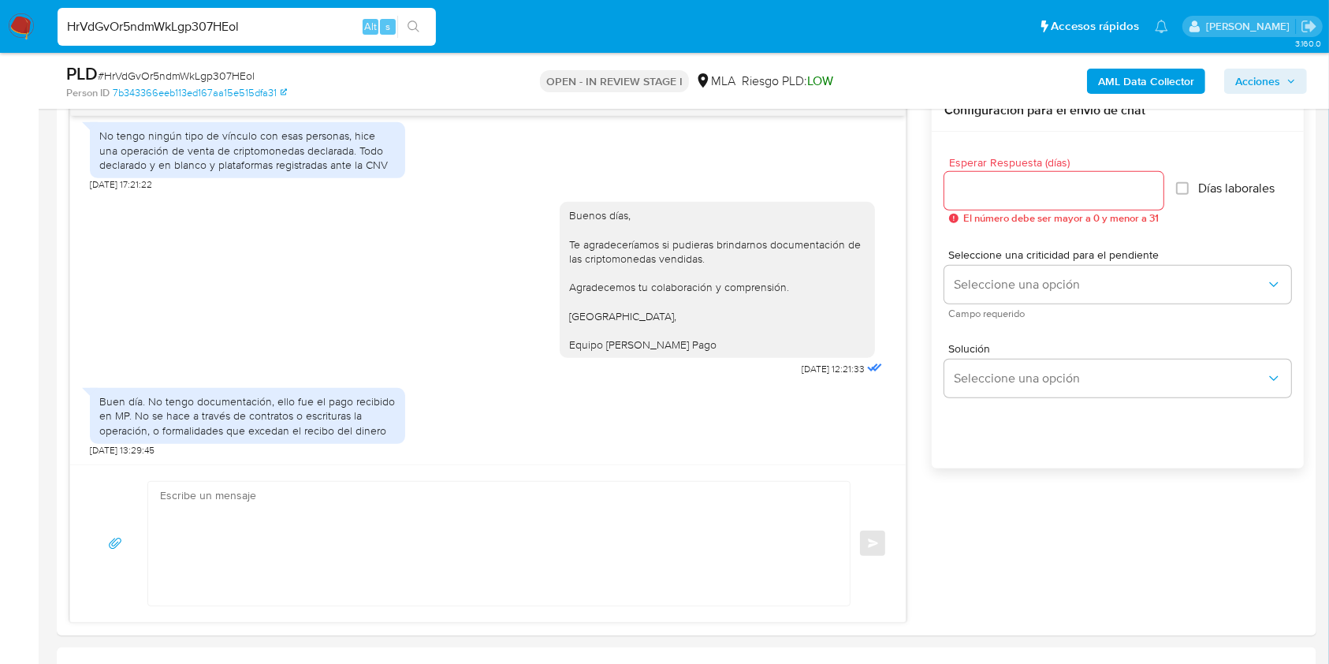
click at [233, 36] on div "HrVdGvOr5ndmWkLgp307HEol Alt s" at bounding box center [247, 27] width 378 height 38
click at [224, 23] on input "HrVdGvOr5ndmWkLgp307HEol" at bounding box center [247, 27] width 378 height 20
paste input "cQYQtChd5rVwrZCKfqPA1Uq9"
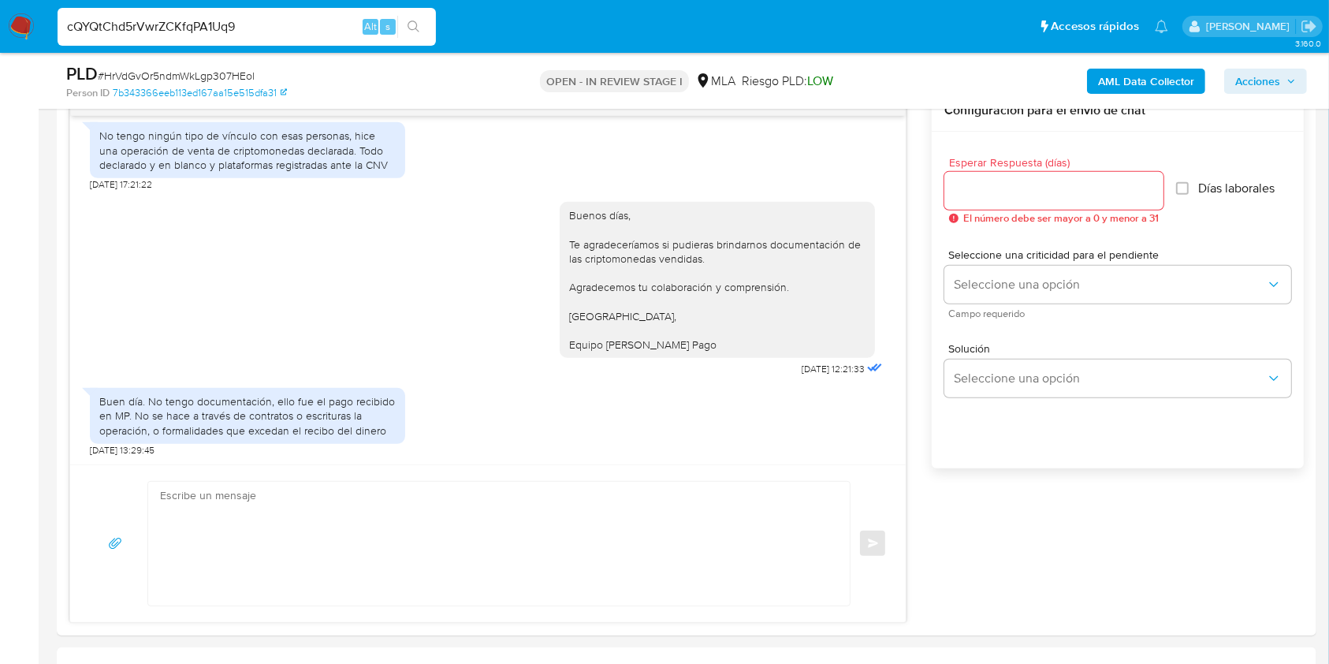
type input "cQYQtChd5rVwrZCKfqPA1Uq9"
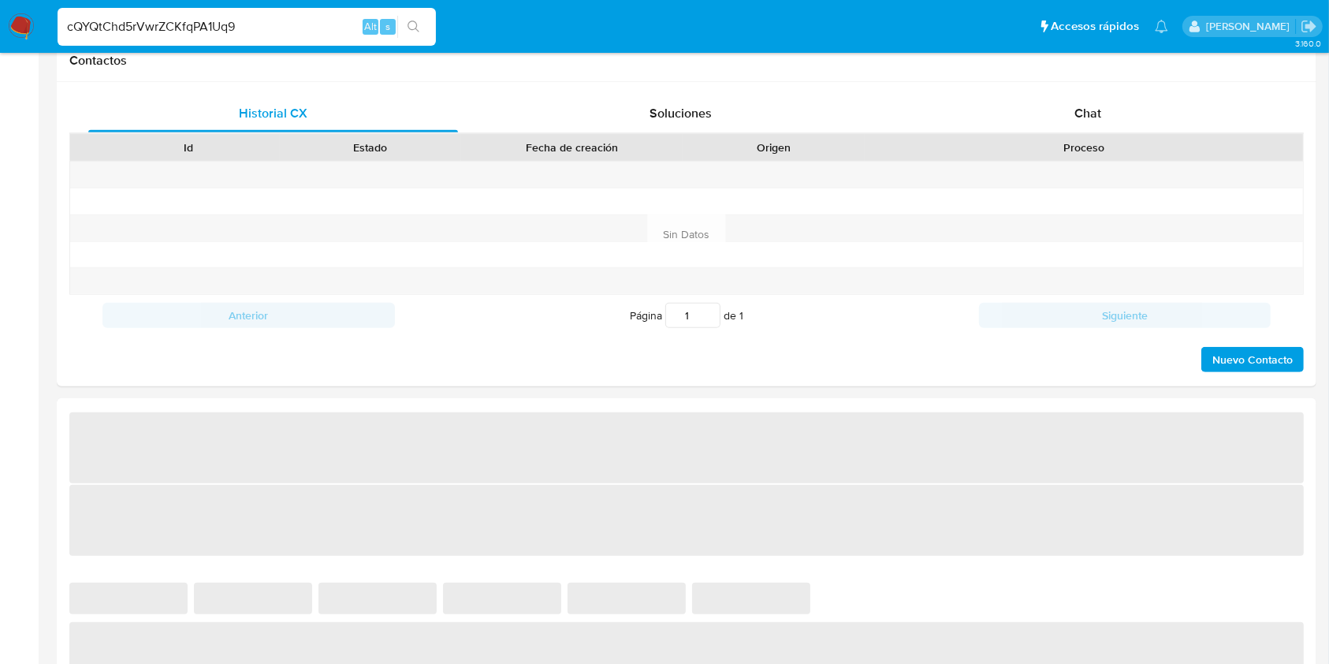
select select "10"
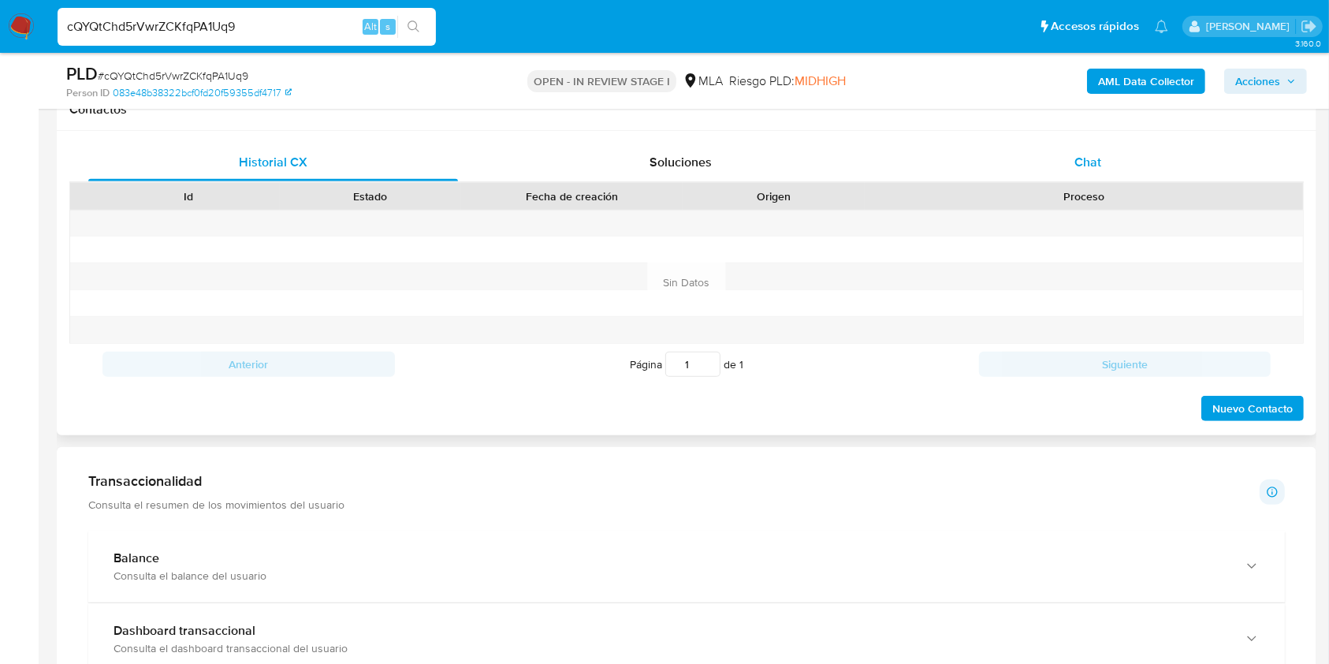
click at [1081, 158] on span "Chat" at bounding box center [1087, 162] width 27 height 18
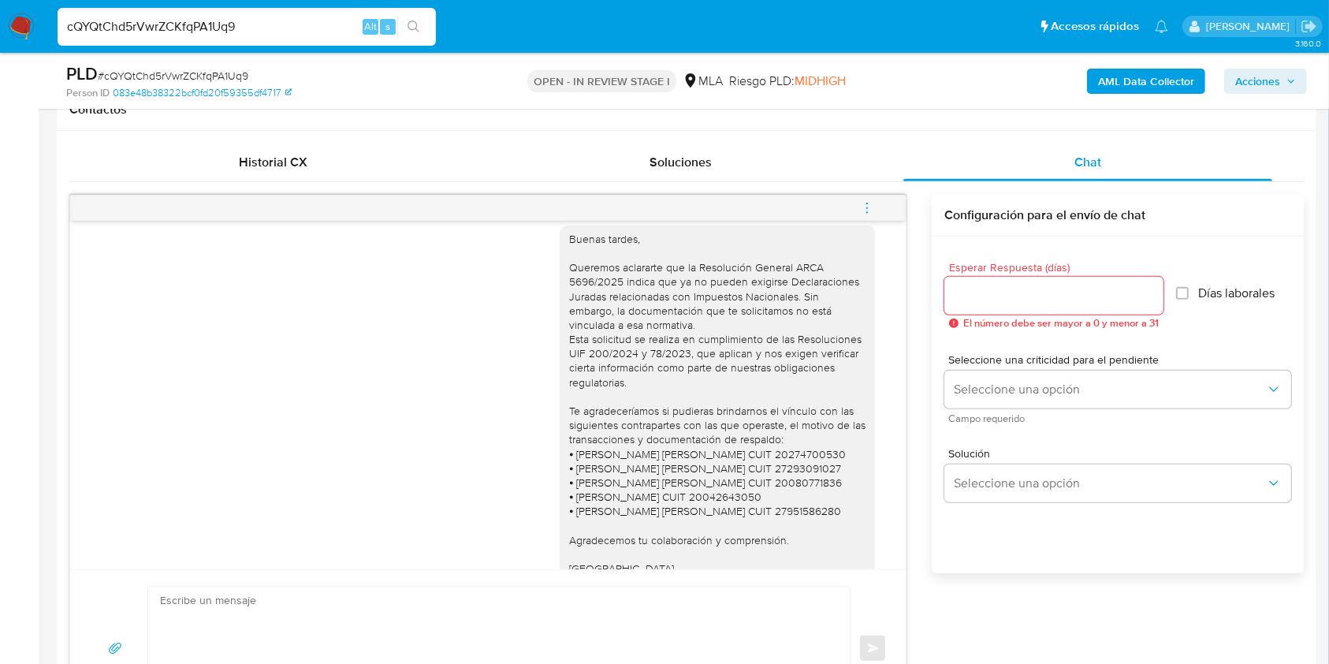
scroll to position [1261, 0]
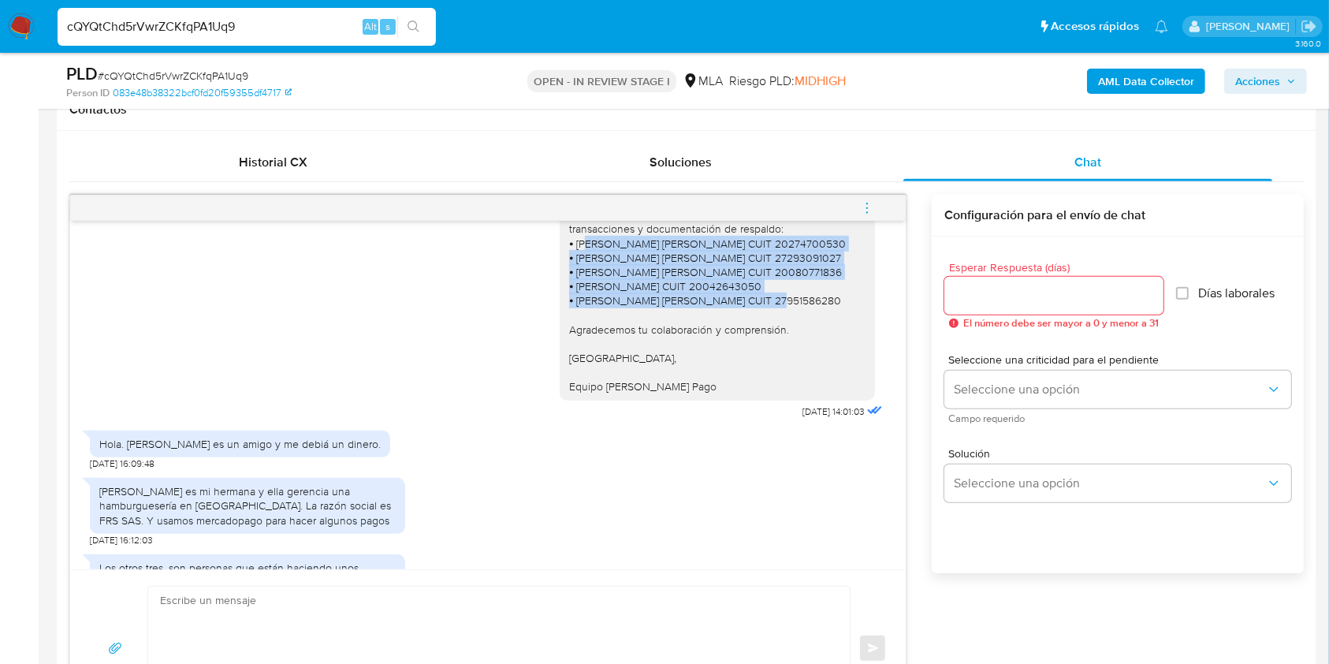
drag, startPoint x: 576, startPoint y: 266, endPoint x: 769, endPoint y: 325, distance: 201.0
click at [770, 323] on div "Buenas tardes, Queremos aclararte que la Resolución General ARCA 5696/2025 indi…" at bounding box center [717, 207] width 296 height 373
click at [369, 329] on div "Buenas tardes, Queremos aclararte que la Resolución General ARCA 5696/2025 indi…" at bounding box center [488, 213] width 796 height 419
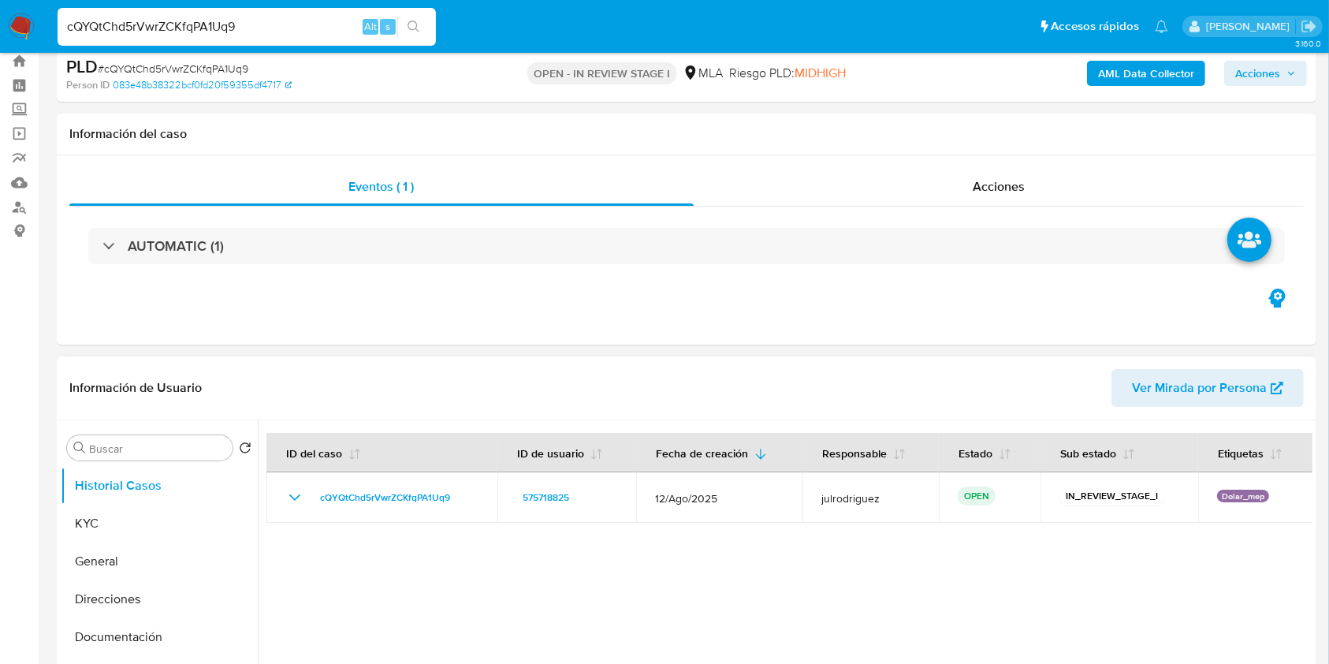
scroll to position [0, 0]
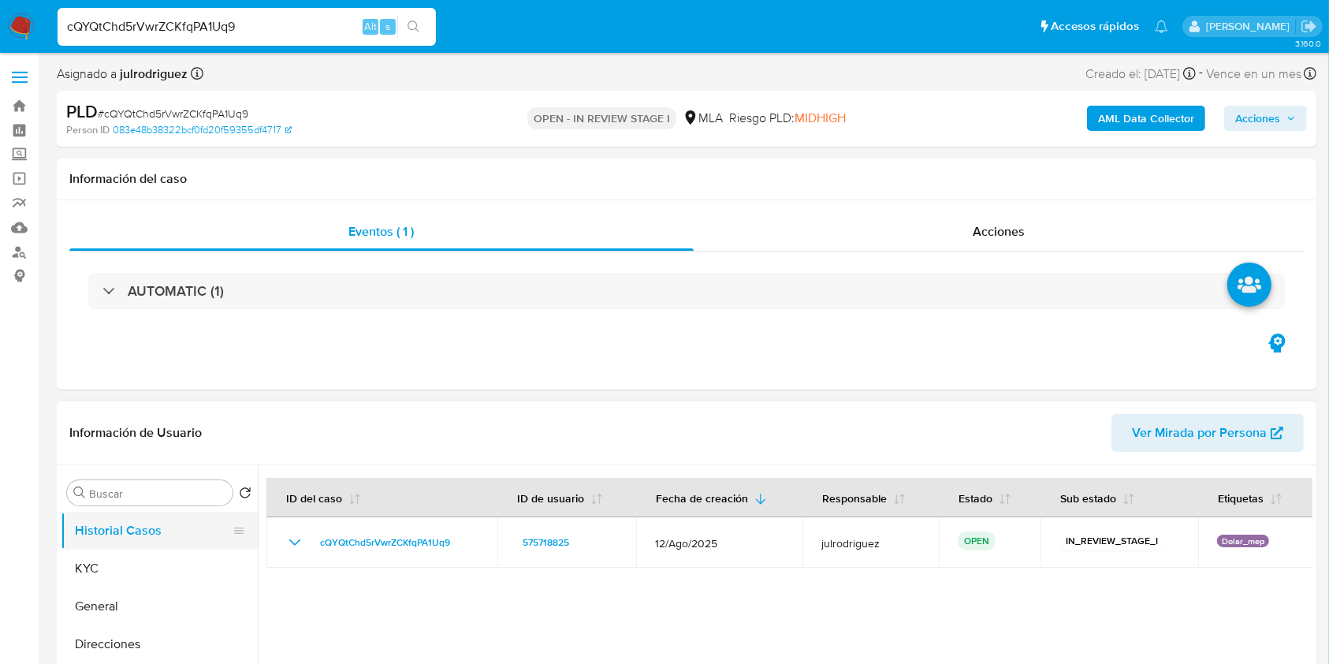
click at [145, 545] on button "Historial Casos" at bounding box center [153, 531] width 184 height 38
click at [140, 564] on button "KYC" at bounding box center [153, 568] width 184 height 38
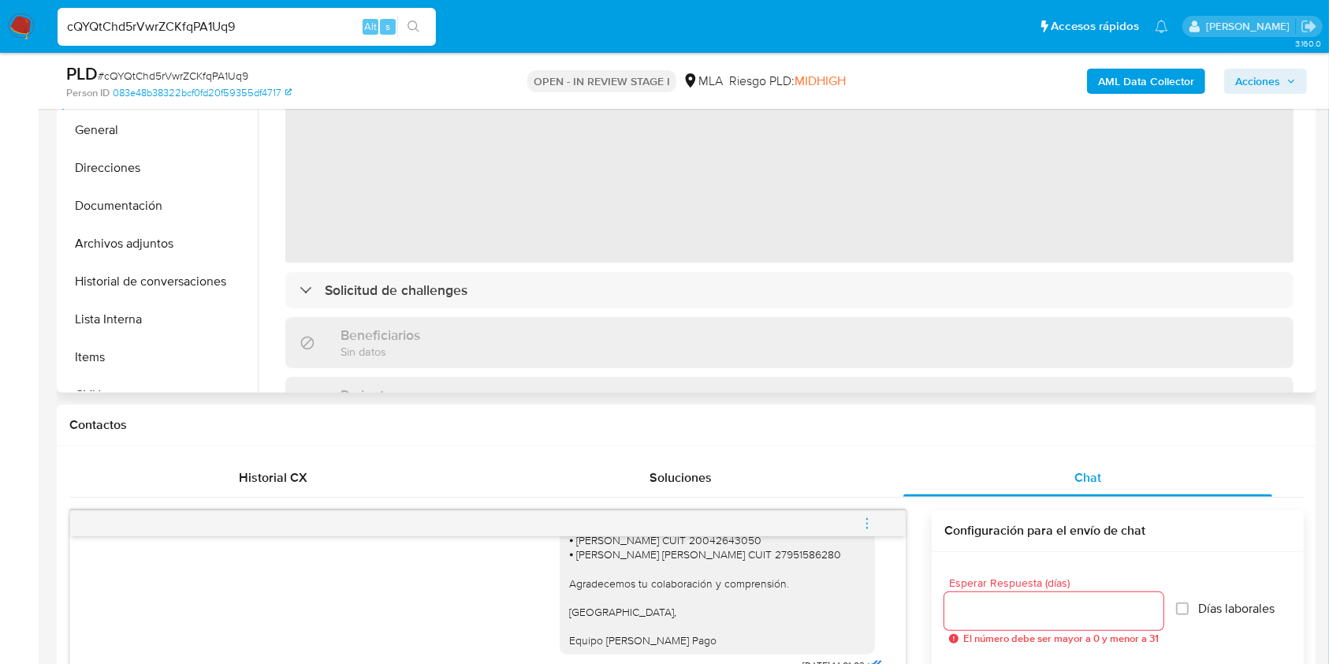
scroll to position [210, 0]
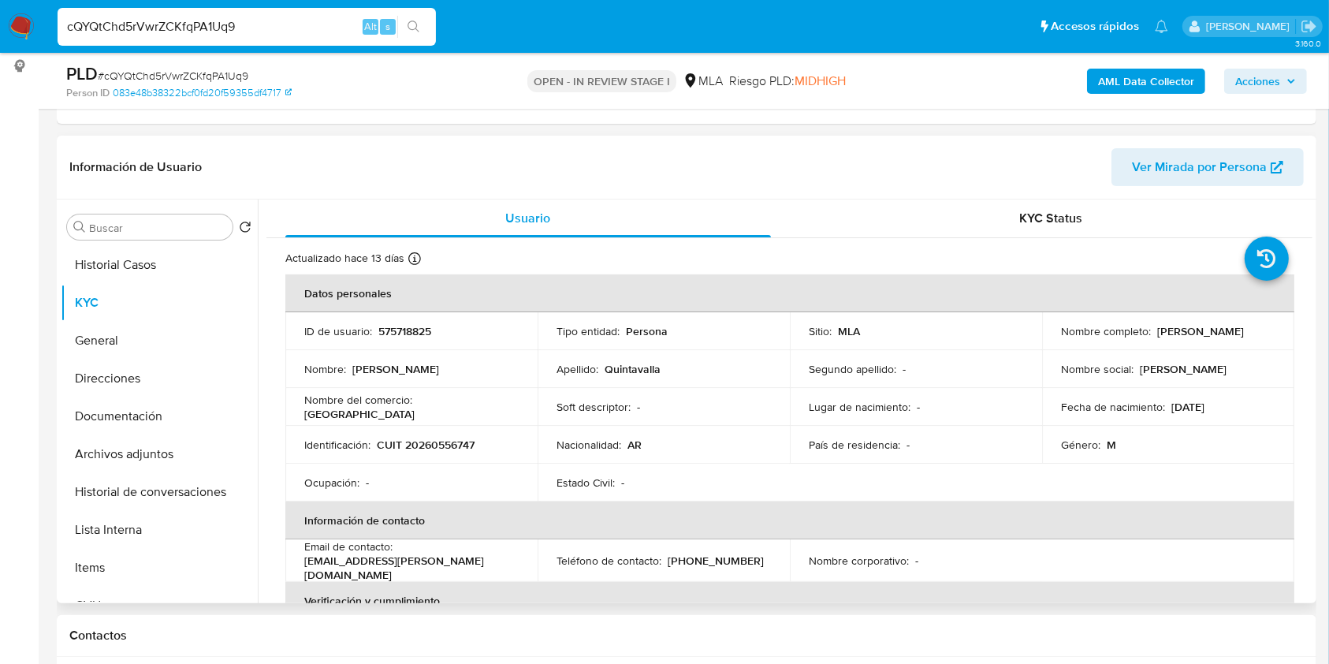
click at [392, 329] on p "575718825" at bounding box center [404, 331] width 53 height 14
copy p "575718825"
click at [441, 438] on p "CUIT 20260556747" at bounding box center [426, 444] width 98 height 14
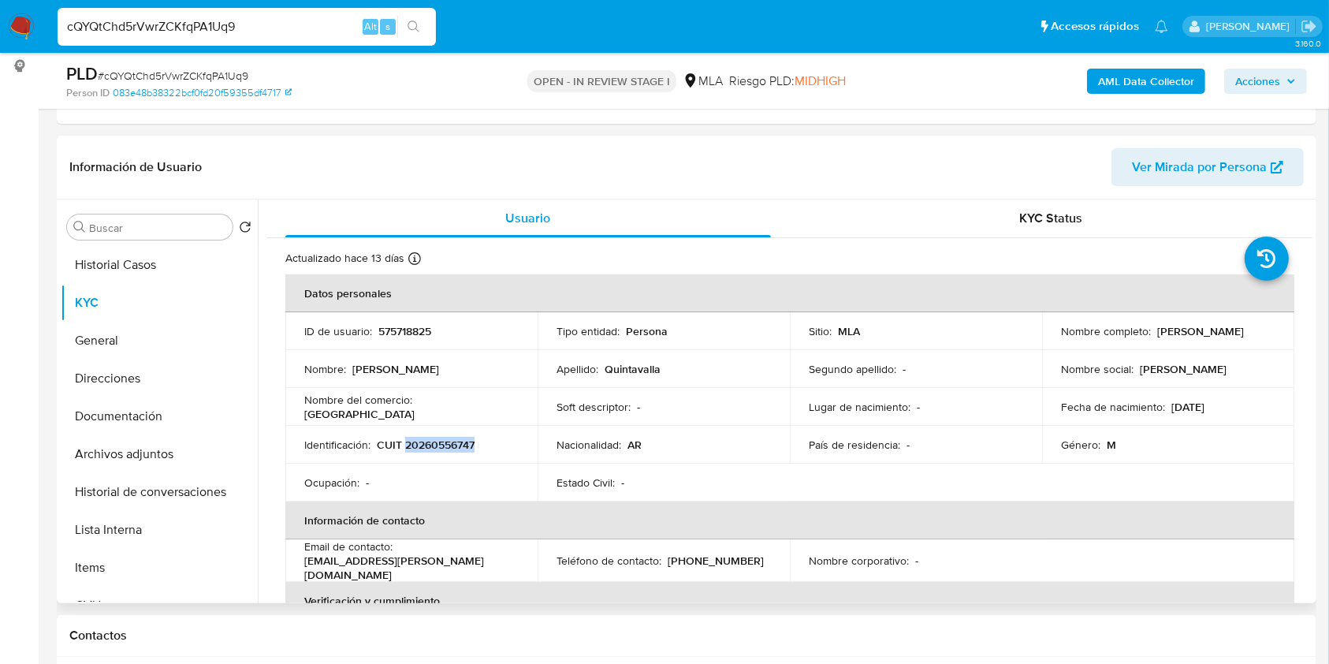
copy p "20260556747"
click at [448, 444] on p "CUIT 20260556747" at bounding box center [426, 444] width 98 height 14
click at [219, 73] on span "# cQYQtChd5rVwrZCKfqPA1Uq9" at bounding box center [173, 76] width 151 height 16
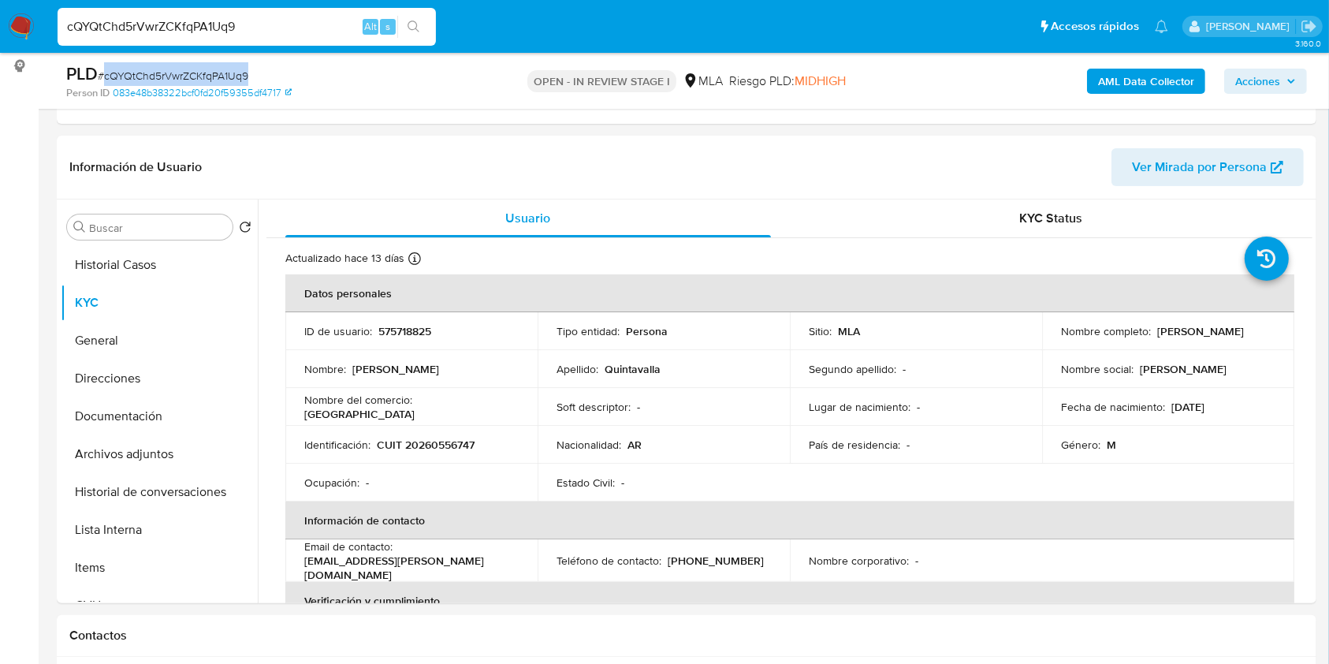
copy span "cQYQtChd5rVwrZCKfqPA1Uq9"
click at [975, 430] on td "País de residencia : -" at bounding box center [916, 445] width 252 height 38
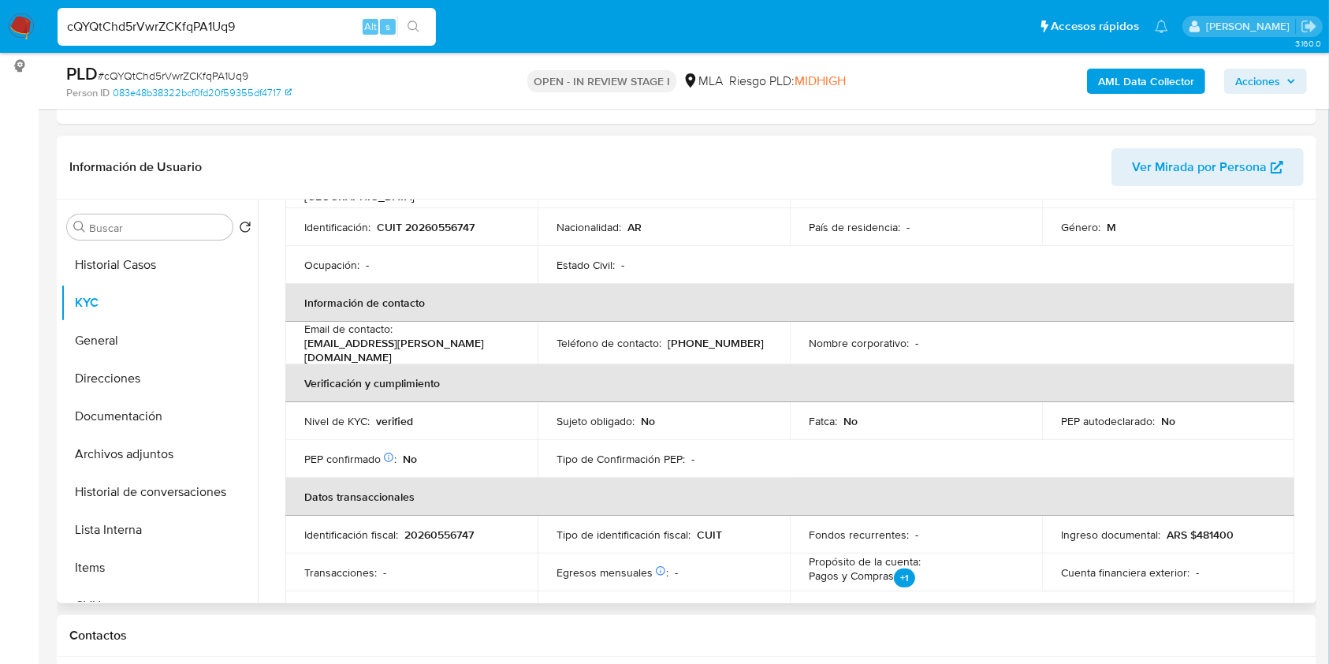
scroll to position [134, 0]
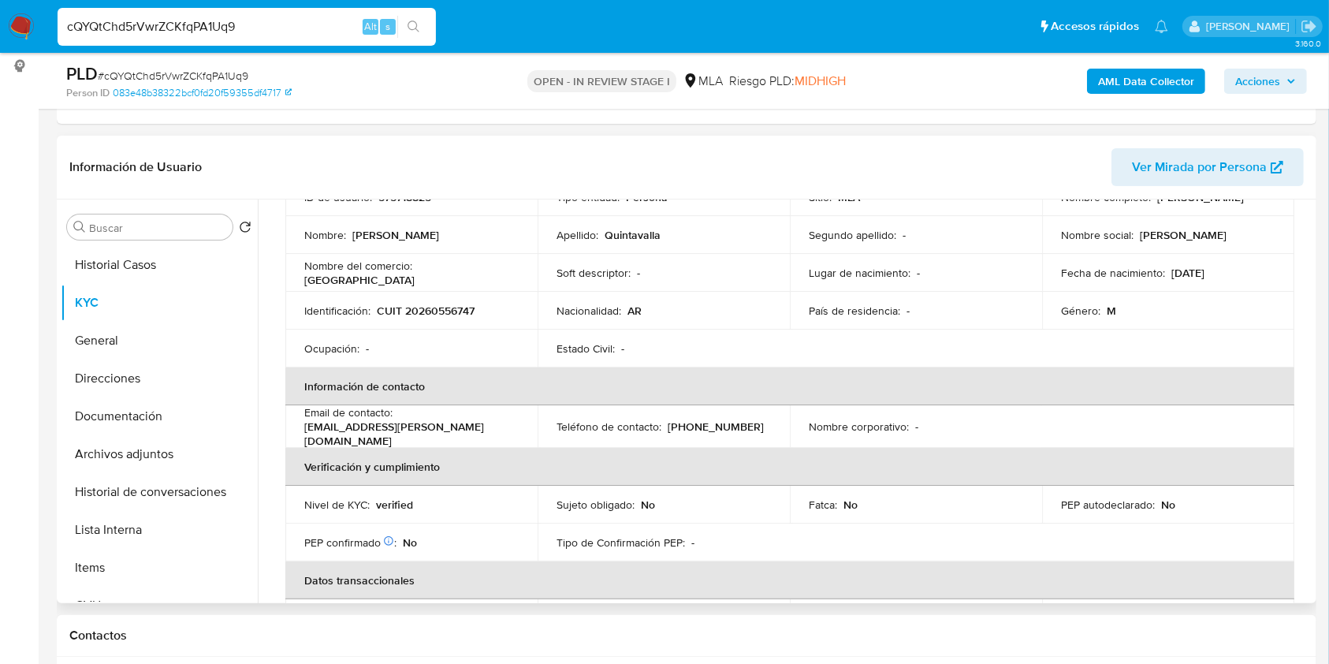
click at [470, 300] on td "Identificación : CUIT 20260556747" at bounding box center [411, 311] width 252 height 38
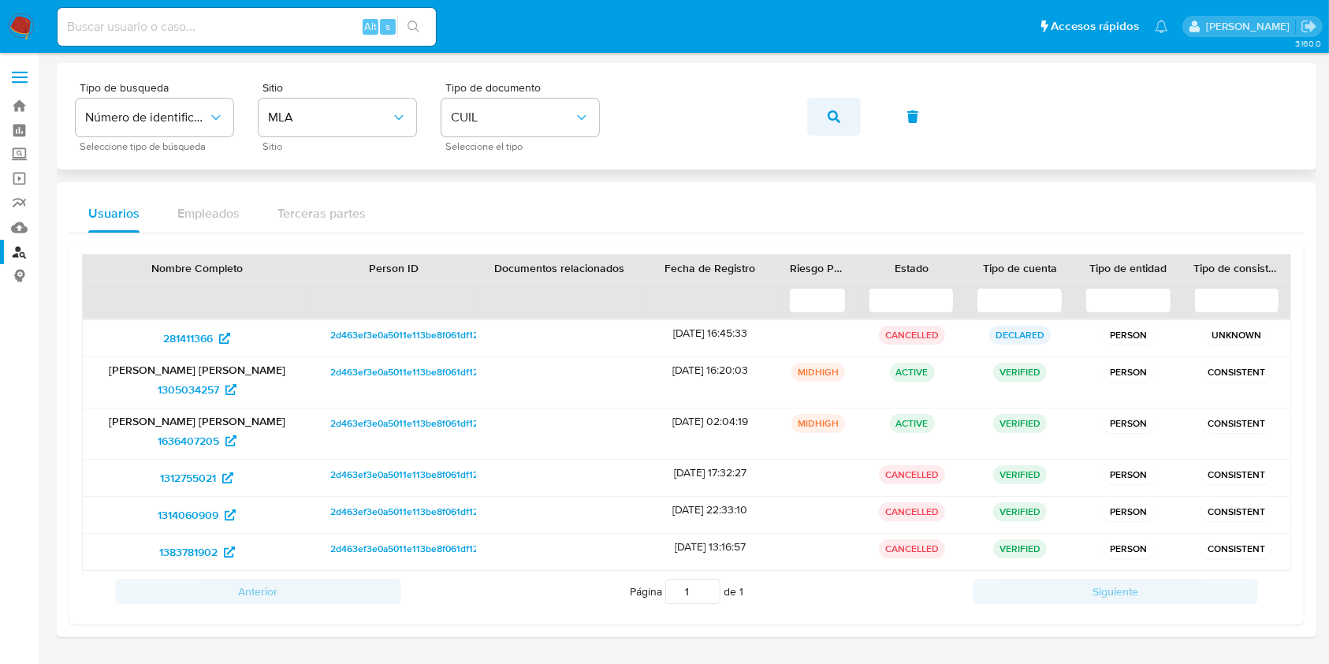
click at [831, 110] on icon "button" at bounding box center [834, 116] width 13 height 13
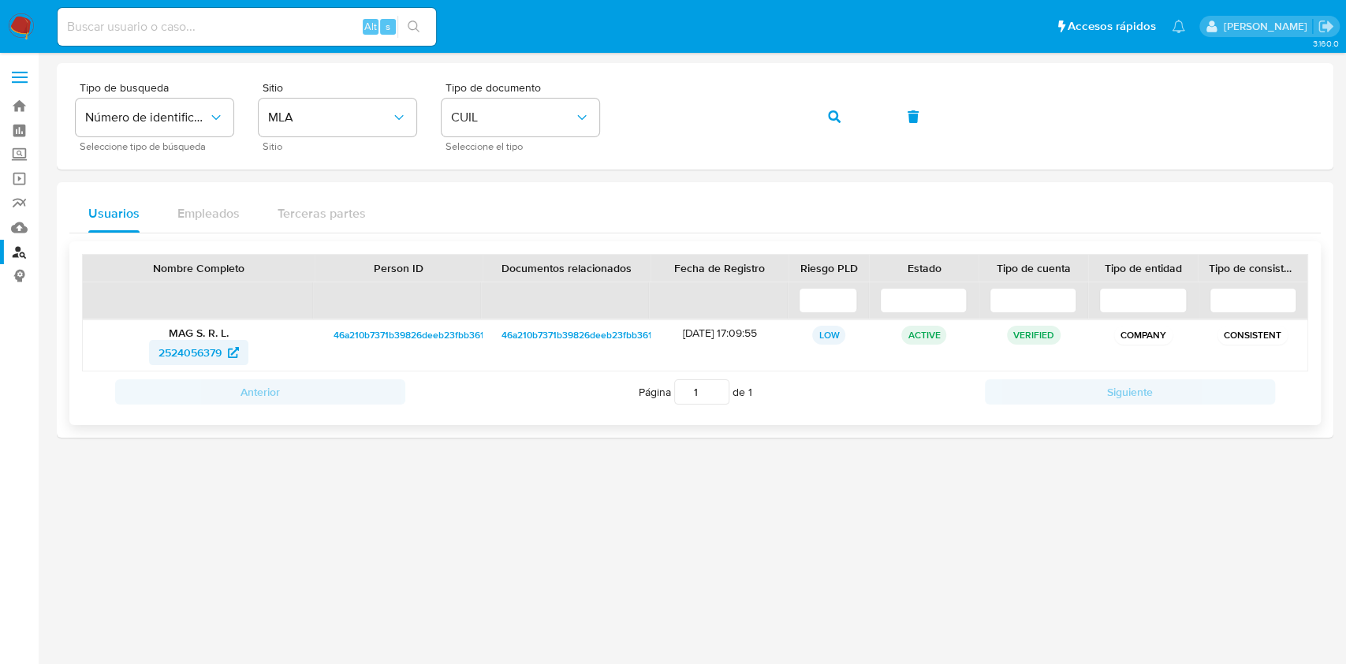
click at [164, 350] on span "2524056379" at bounding box center [189, 352] width 63 height 25
click at [850, 119] on button "button" at bounding box center [834, 117] width 54 height 38
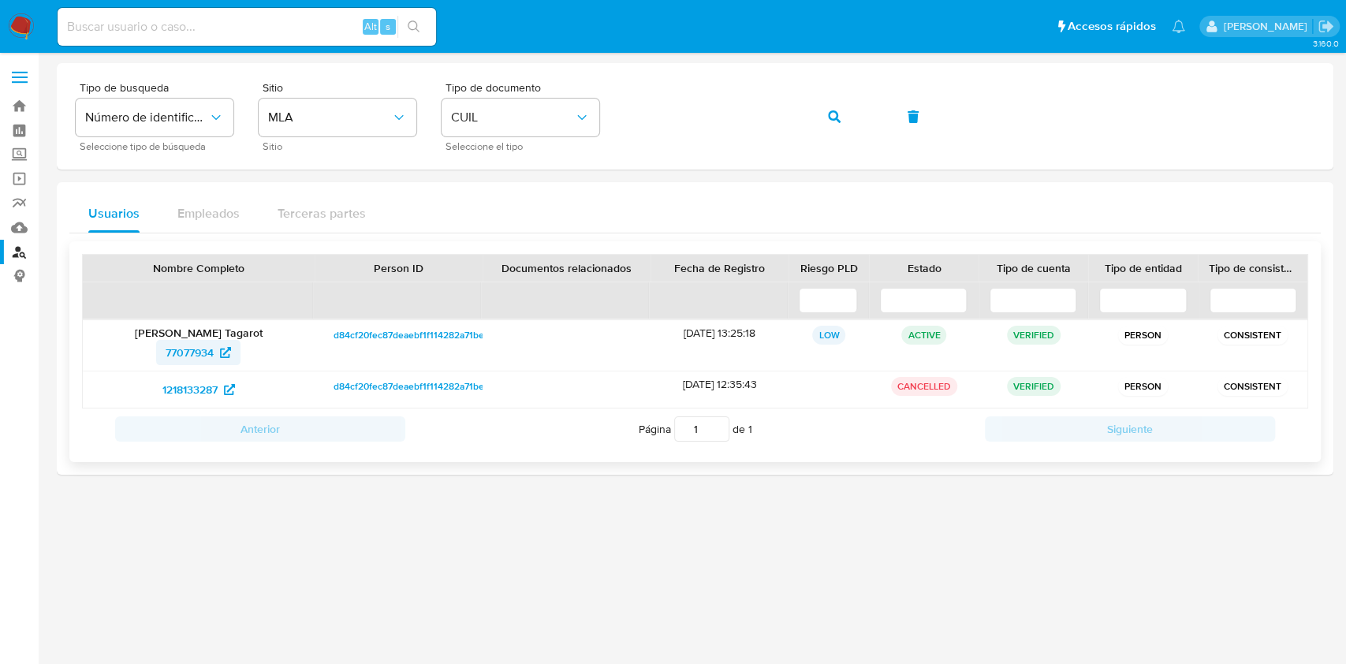
click at [188, 355] on span "77077934" at bounding box center [190, 352] width 48 height 25
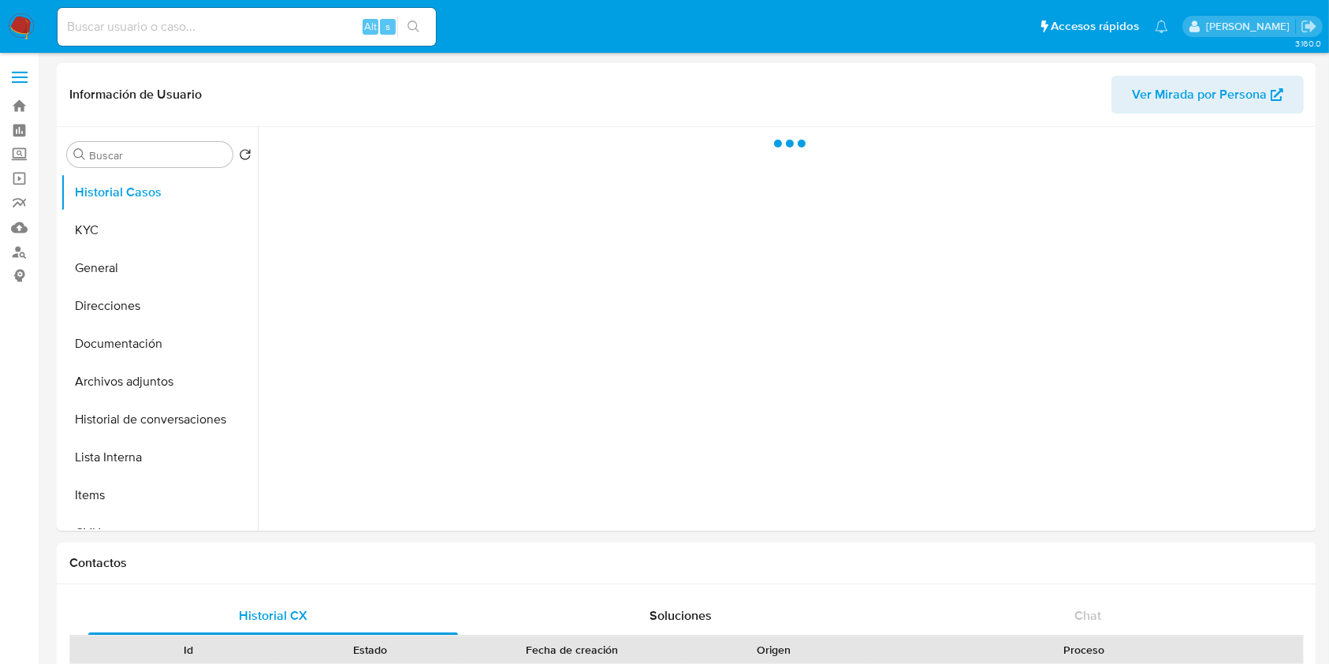
select select "10"
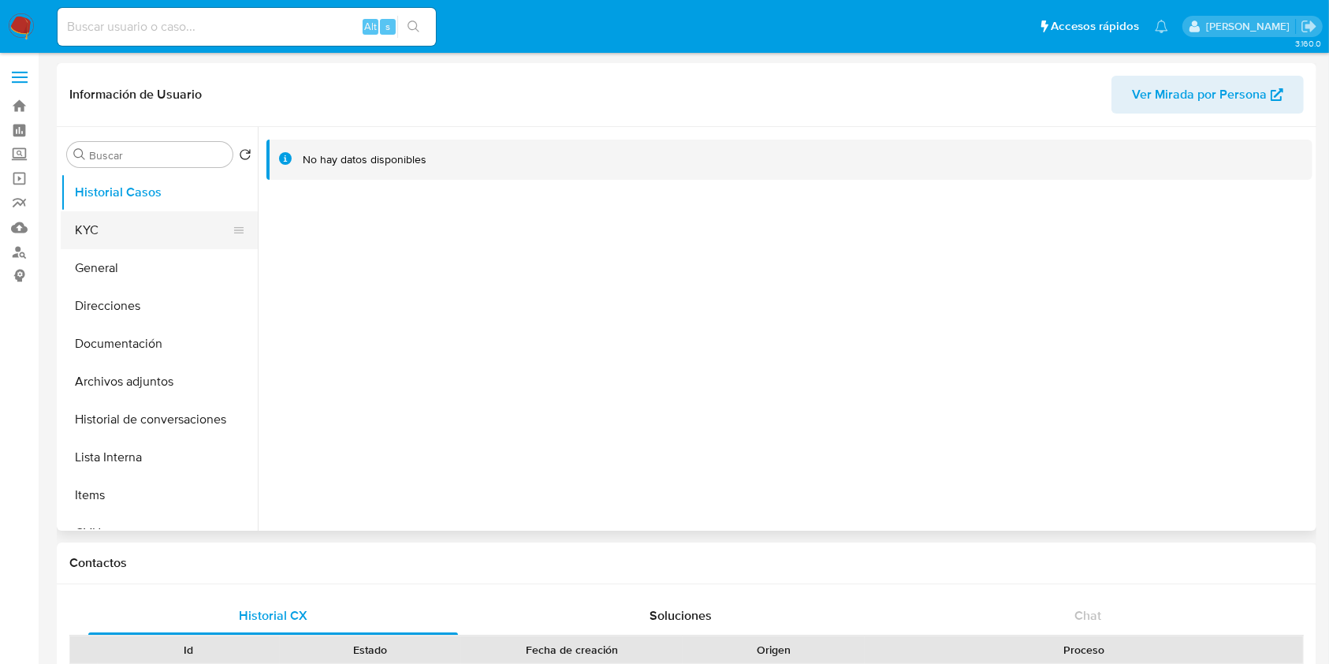
click at [112, 217] on button "KYC" at bounding box center [153, 230] width 184 height 38
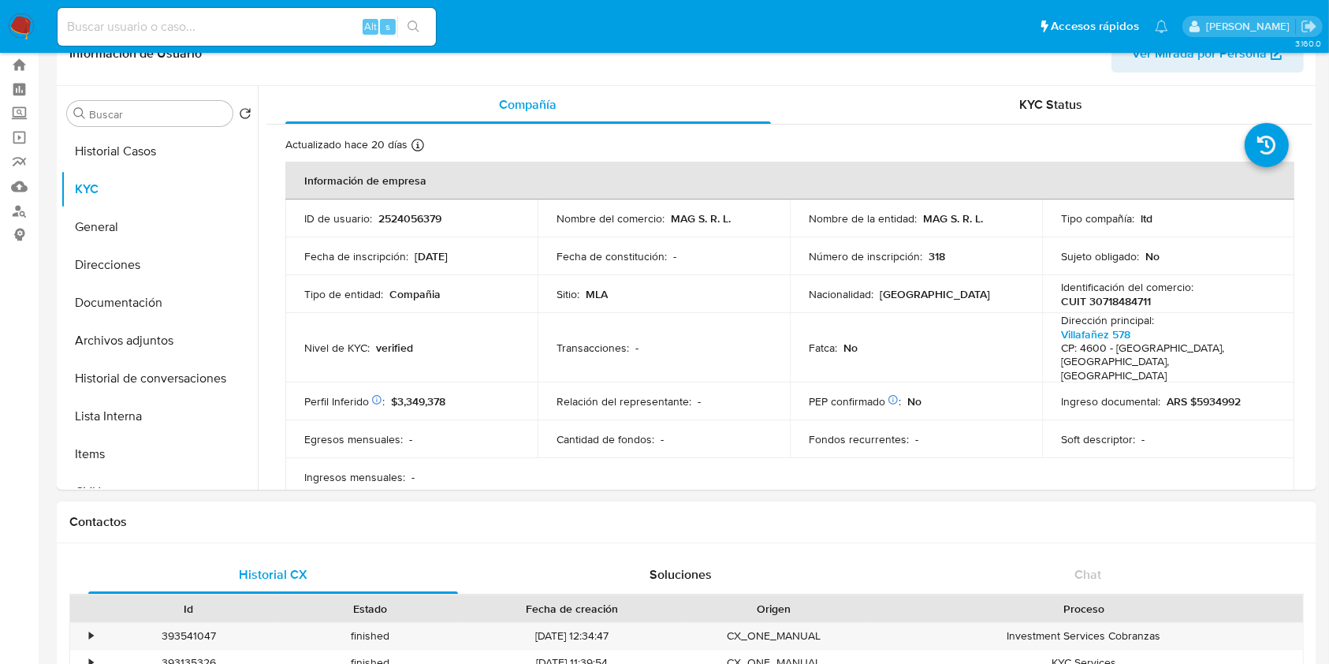
scroll to position [105, 0]
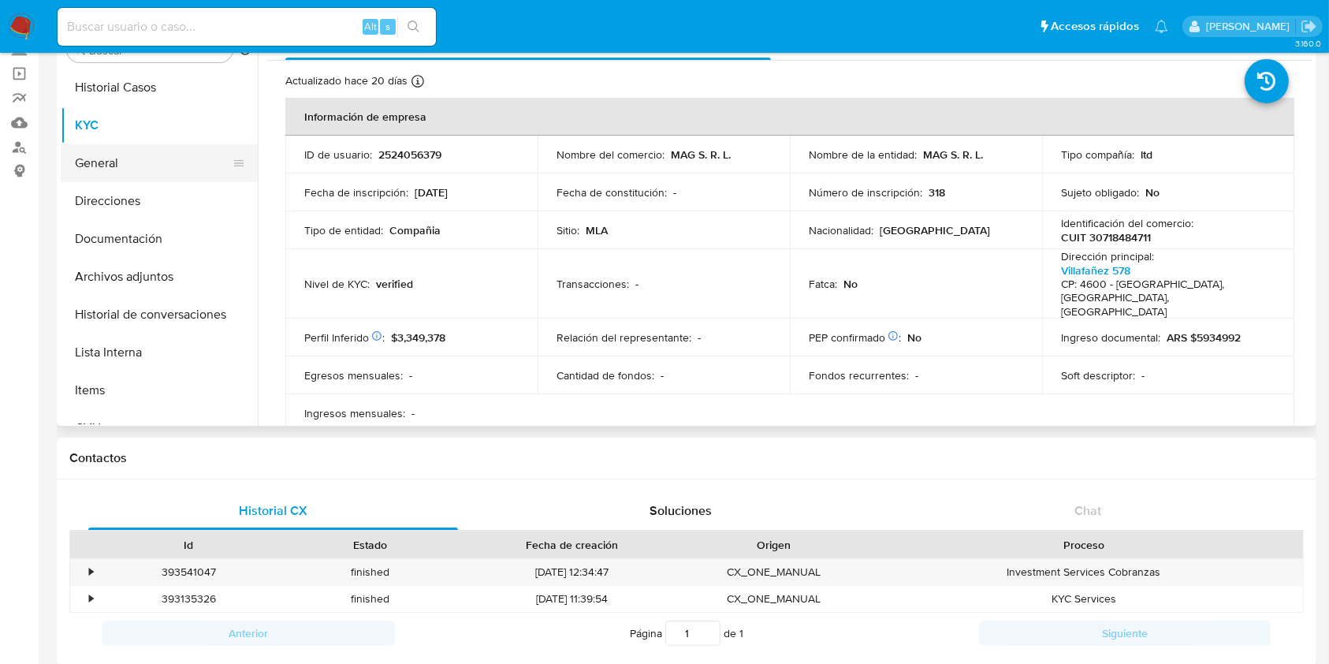
click at [110, 158] on button "General" at bounding box center [153, 163] width 184 height 38
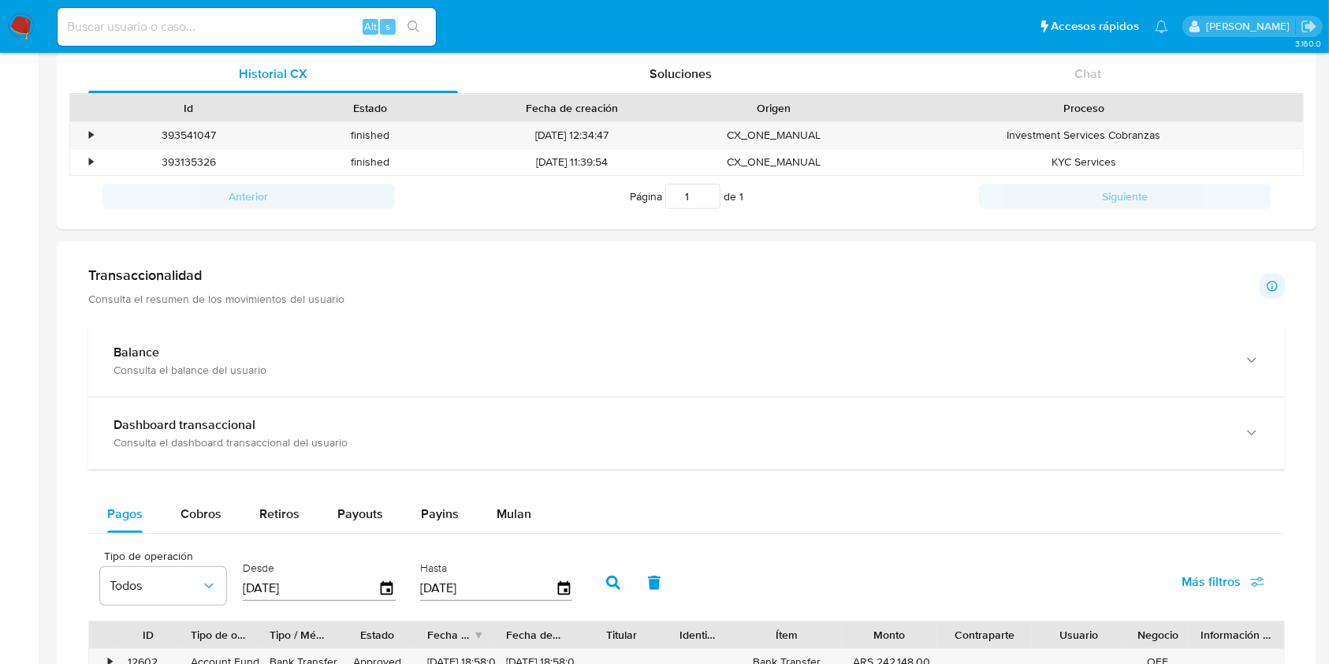
scroll to position [525, 0]
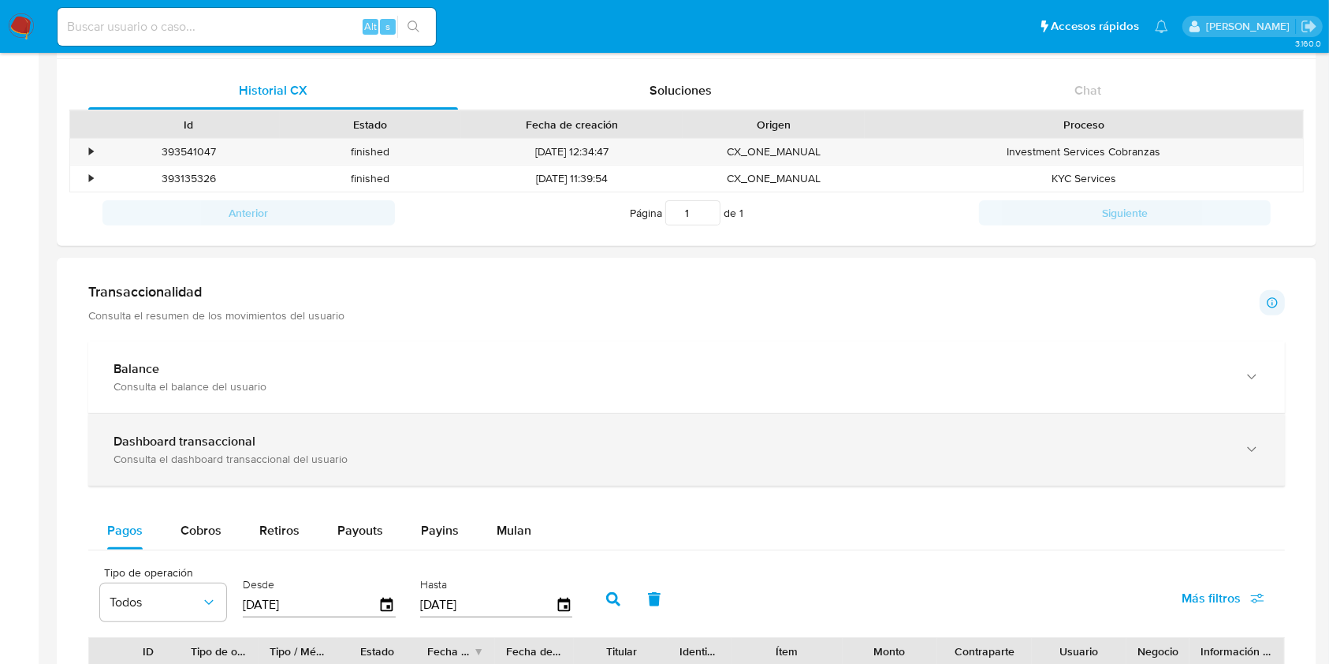
click at [179, 435] on b "Dashboard transaccional" at bounding box center [185, 441] width 142 height 18
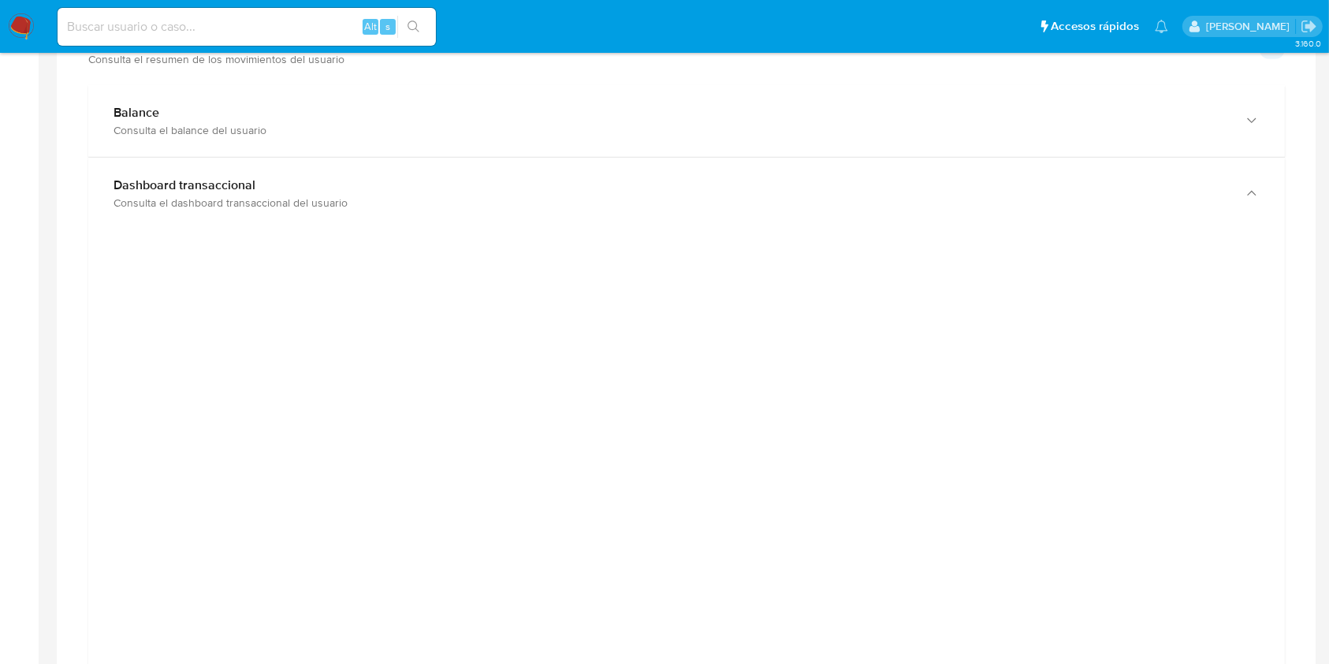
scroll to position [840, 0]
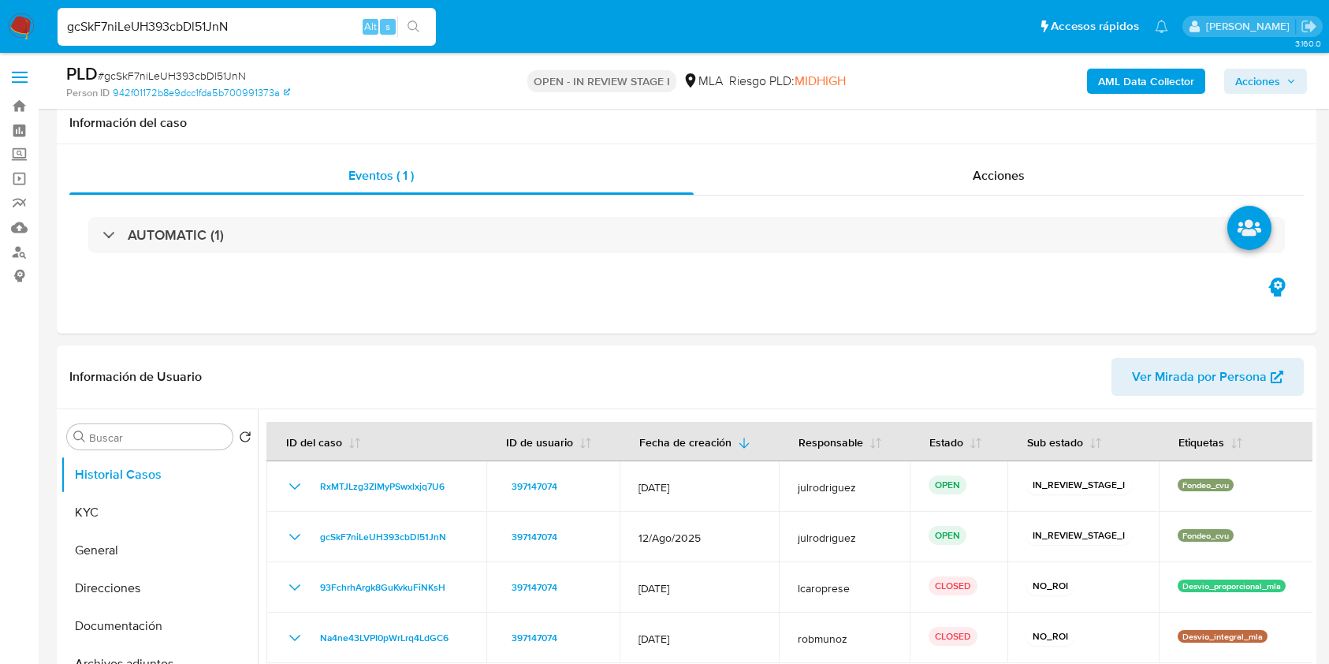
scroll to position [1366, 0]
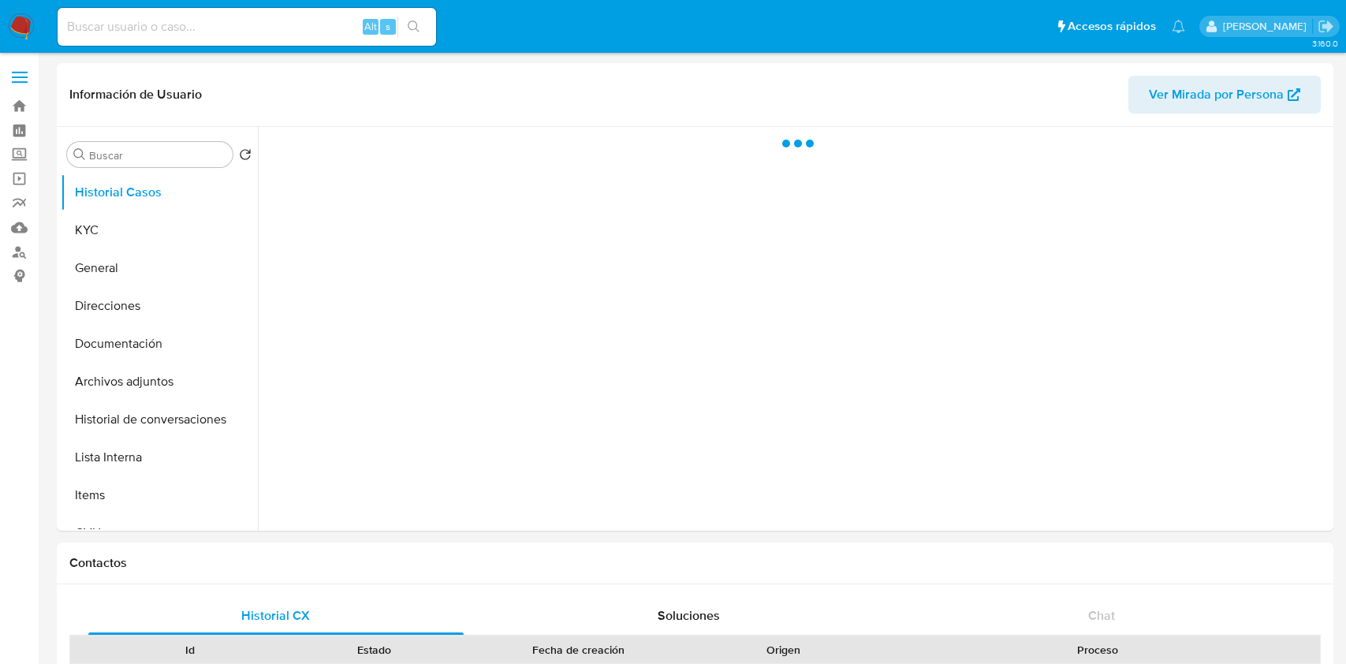
select select "10"
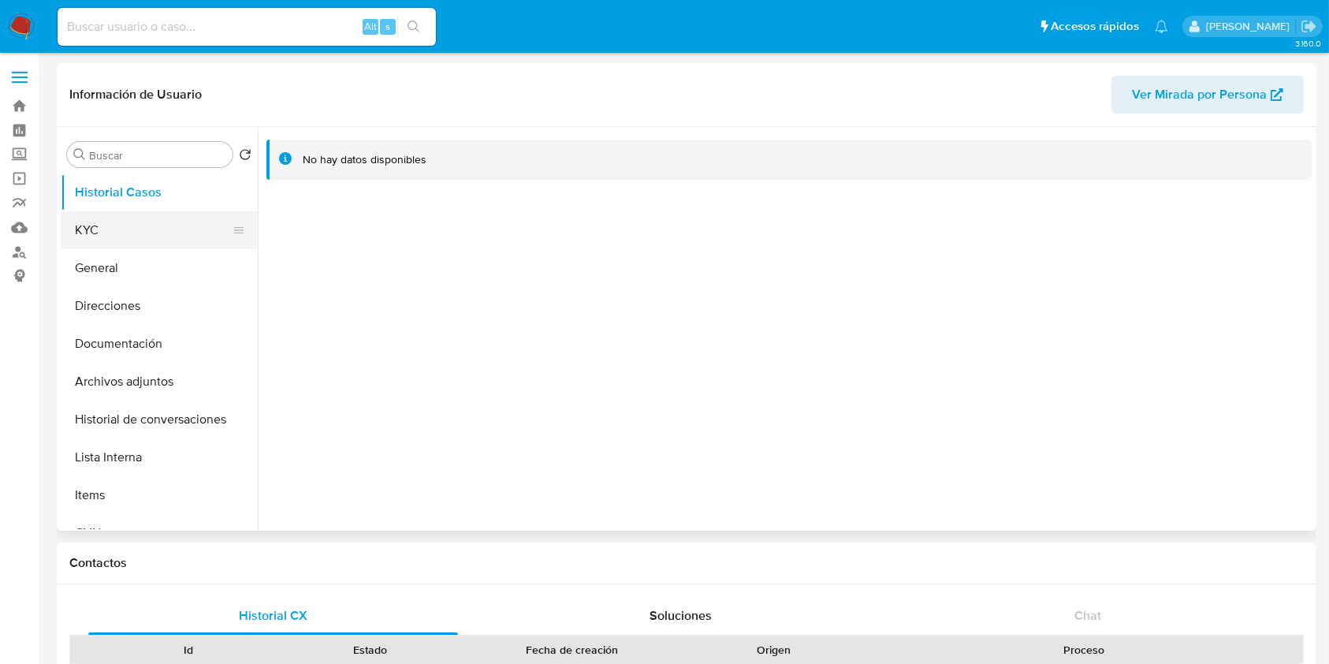
click at [140, 236] on button "KYC" at bounding box center [153, 230] width 184 height 38
